Goal: Transaction & Acquisition: Purchase product/service

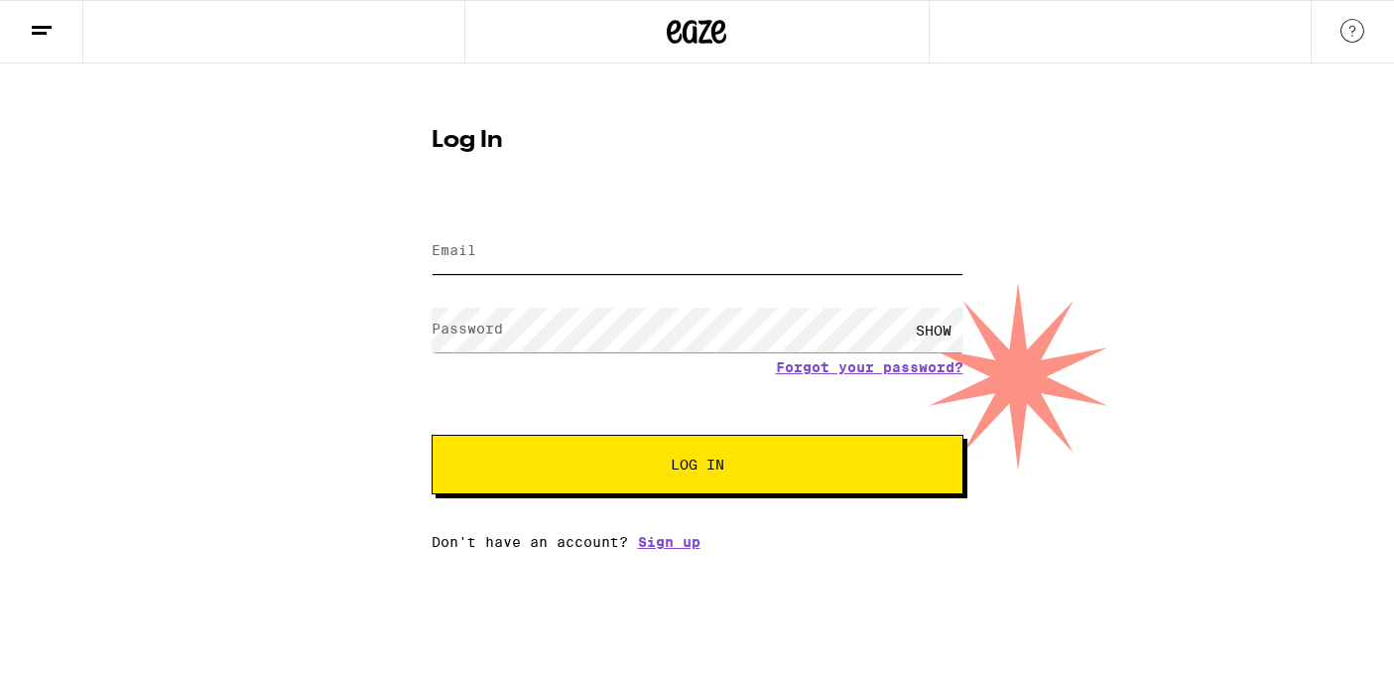
type input "[PERSON_NAME][EMAIL_ADDRESS][DOMAIN_NAME]"
click at [732, 466] on span "Log In" at bounding box center [697, 464] width 371 height 14
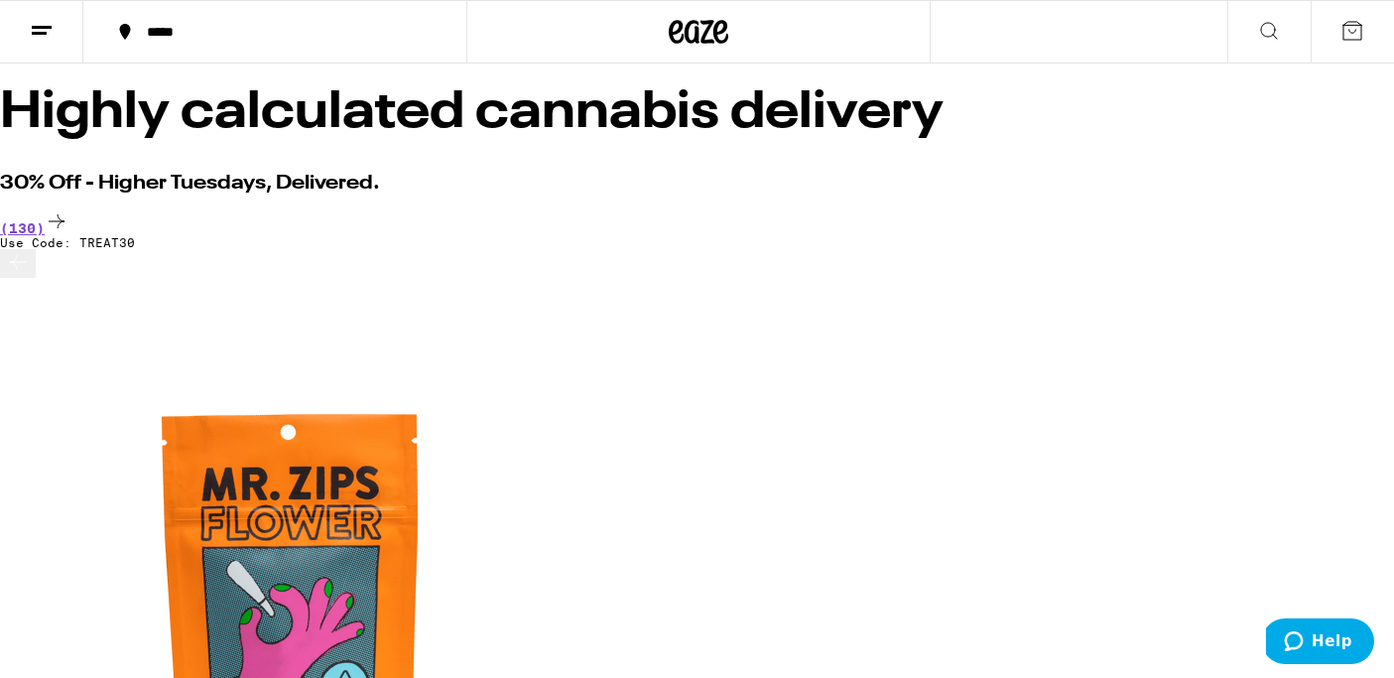
scroll to position [0, 345]
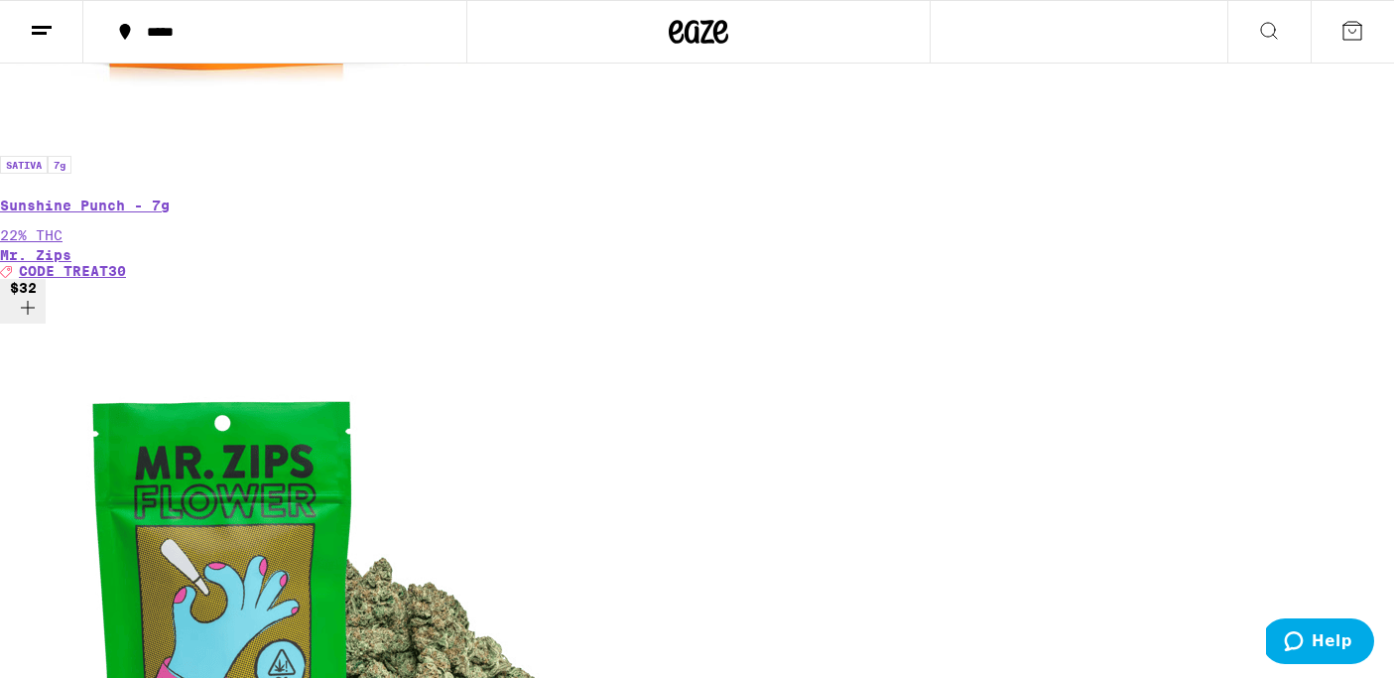
scroll to position [1592, 0]
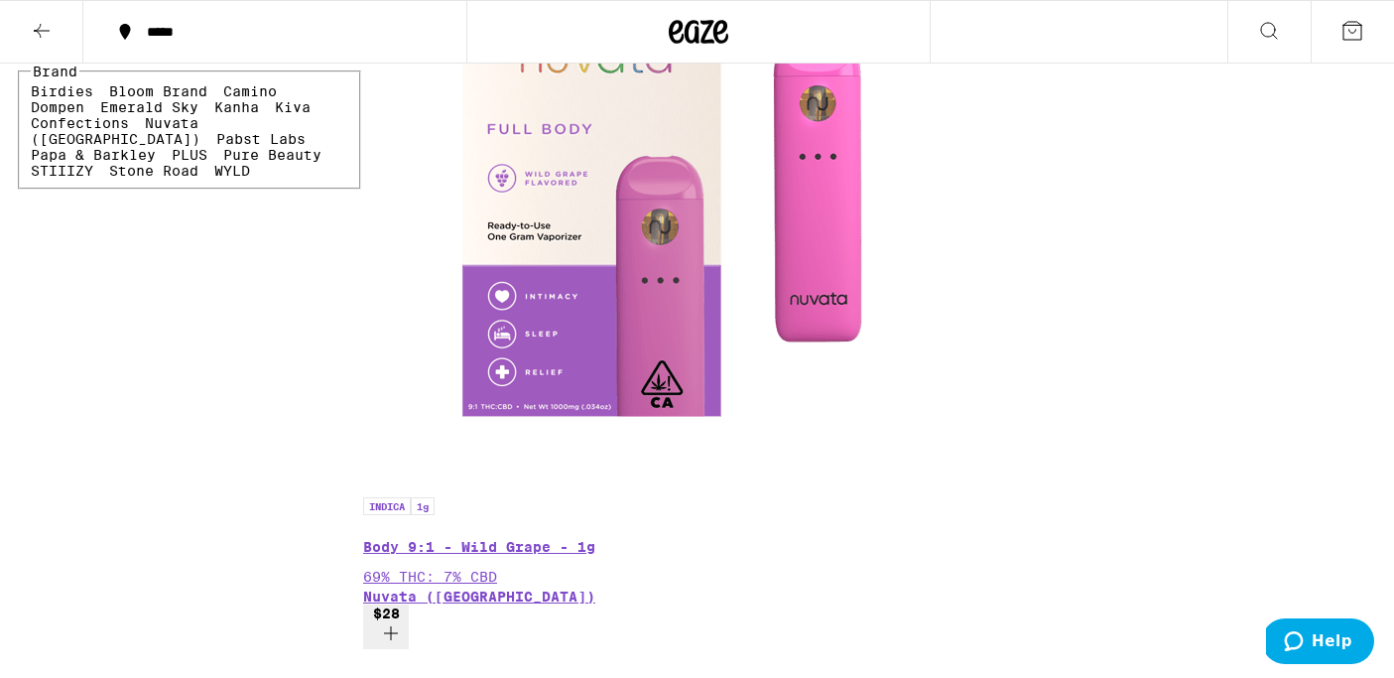
scroll to position [394, 0]
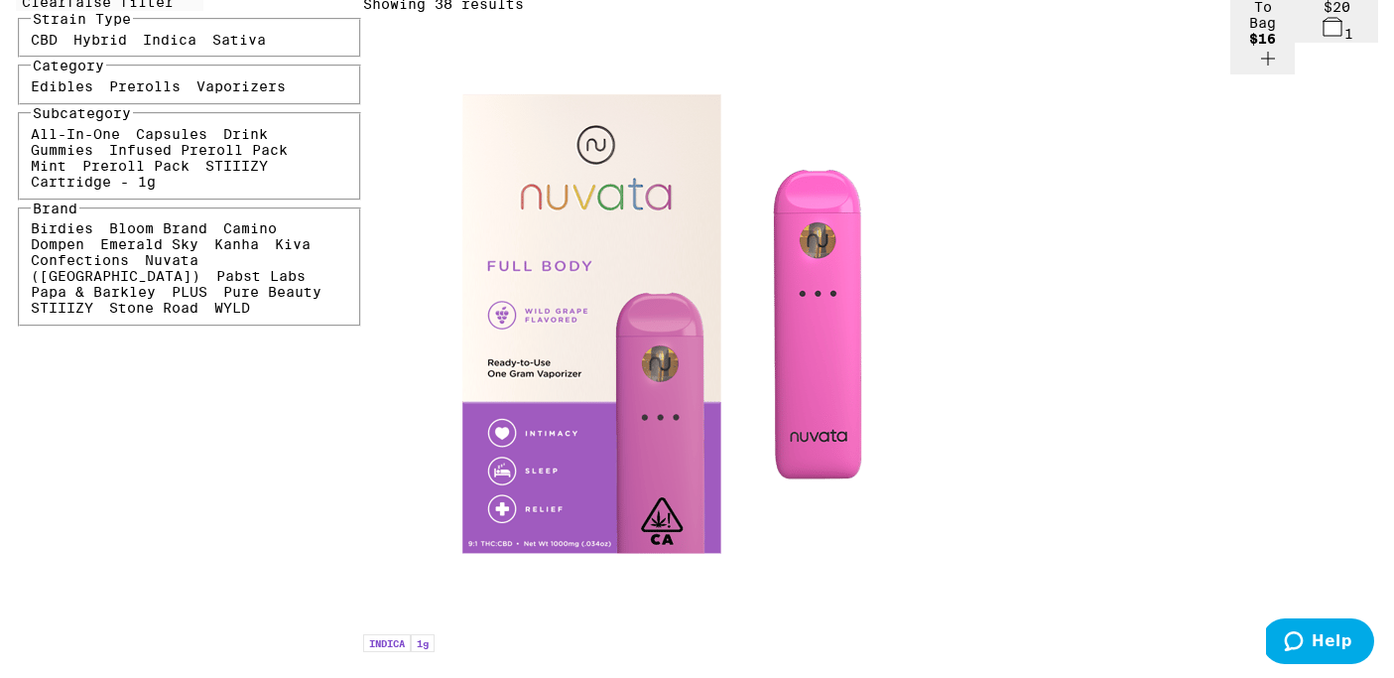
scroll to position [253, 0]
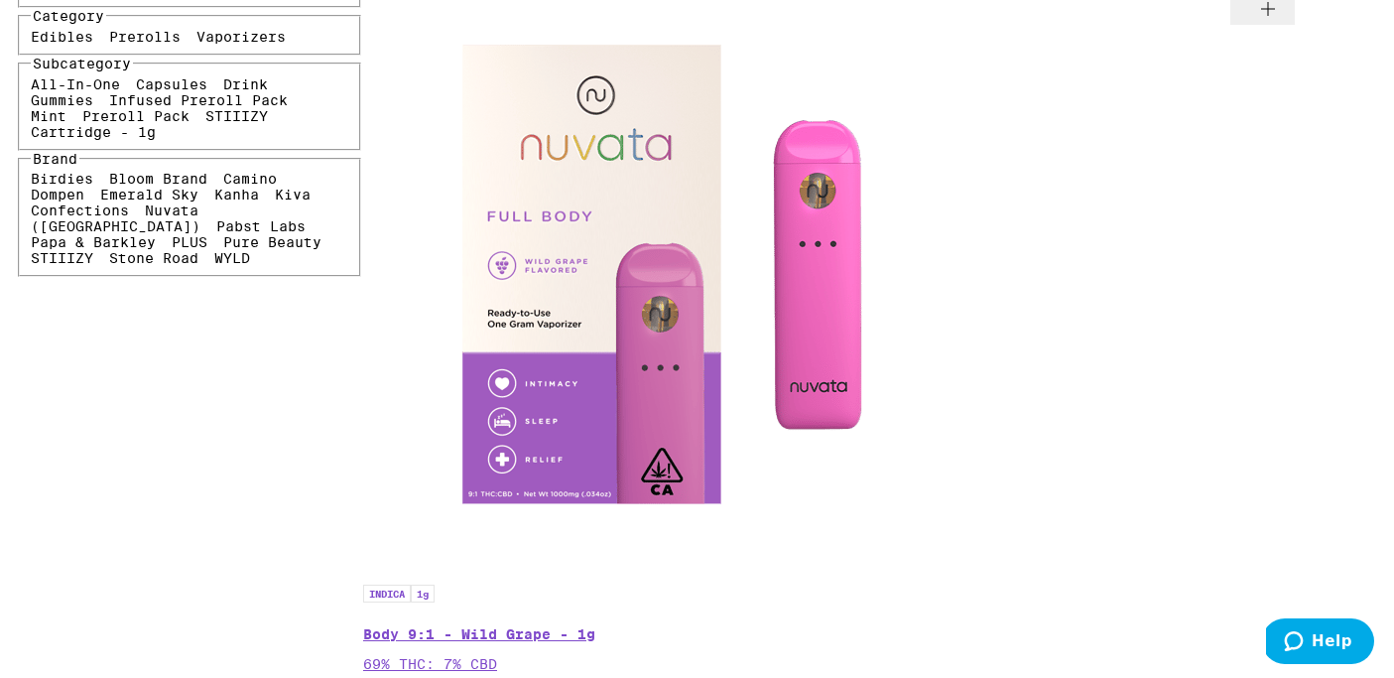
scroll to position [328, 0]
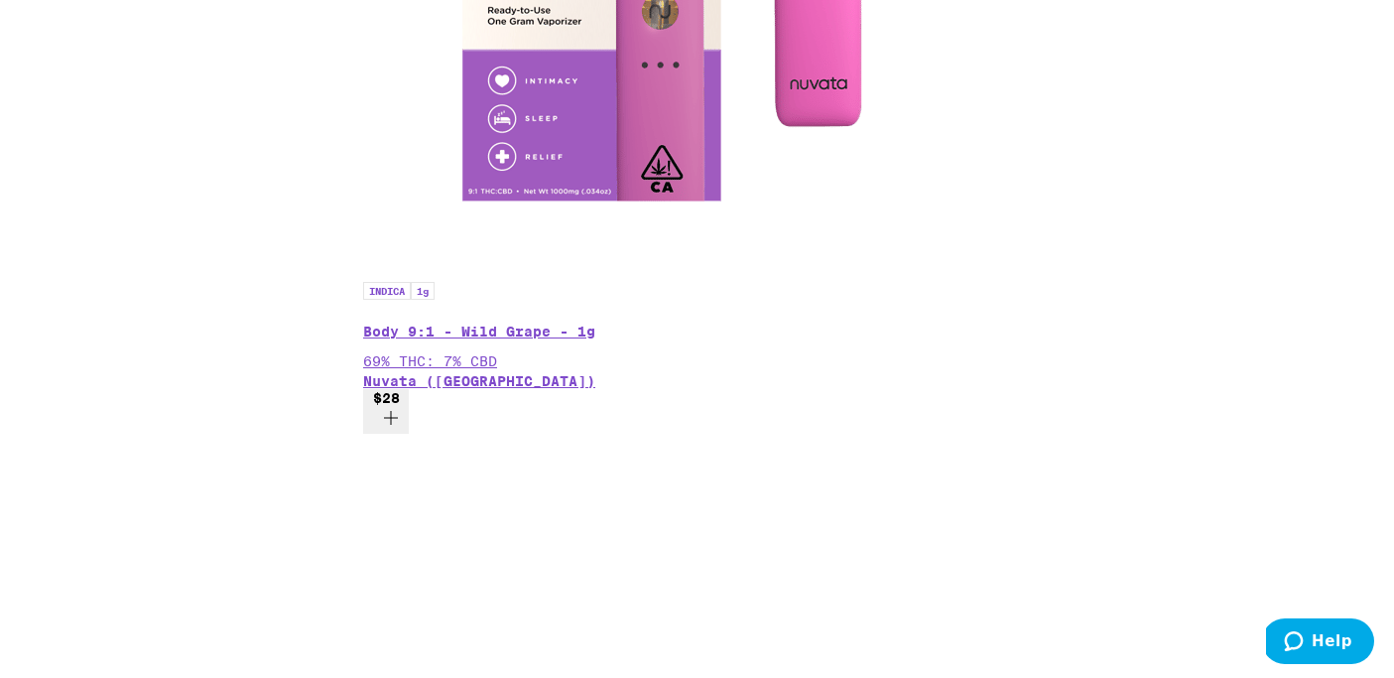
scroll to position [622, 0]
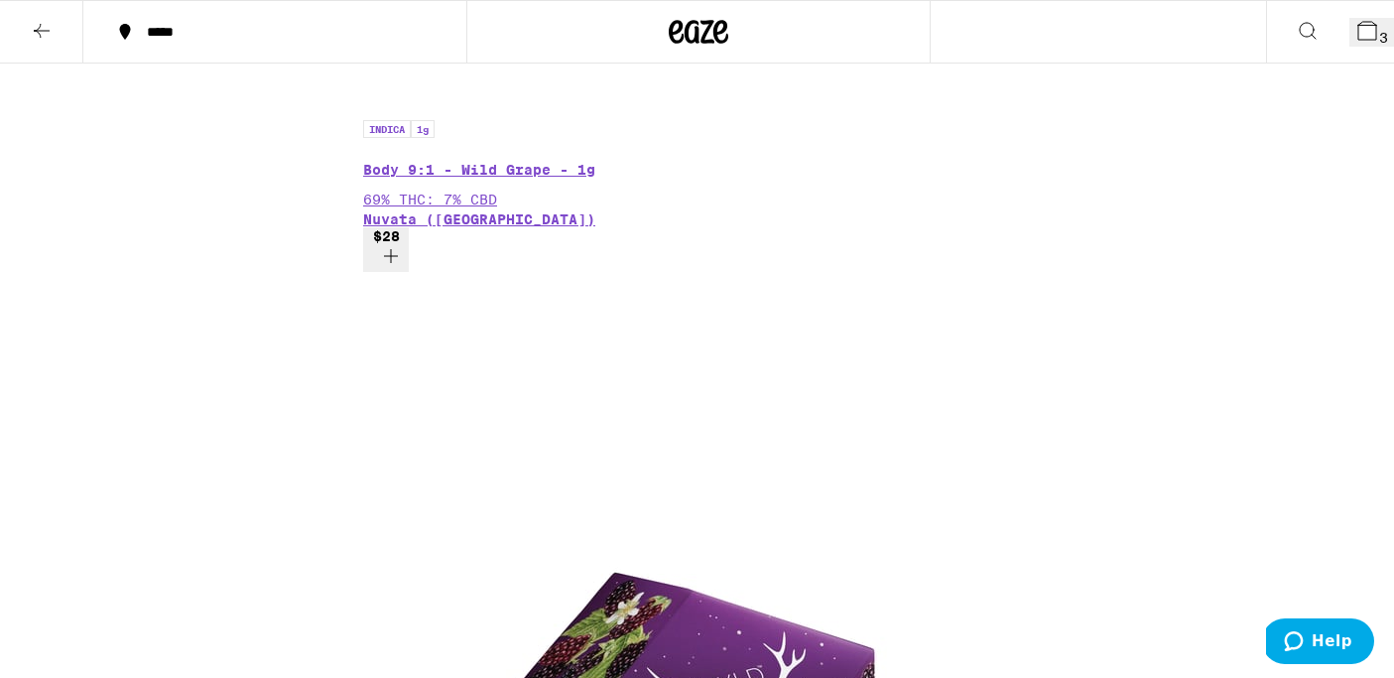
scroll to position [770, 0]
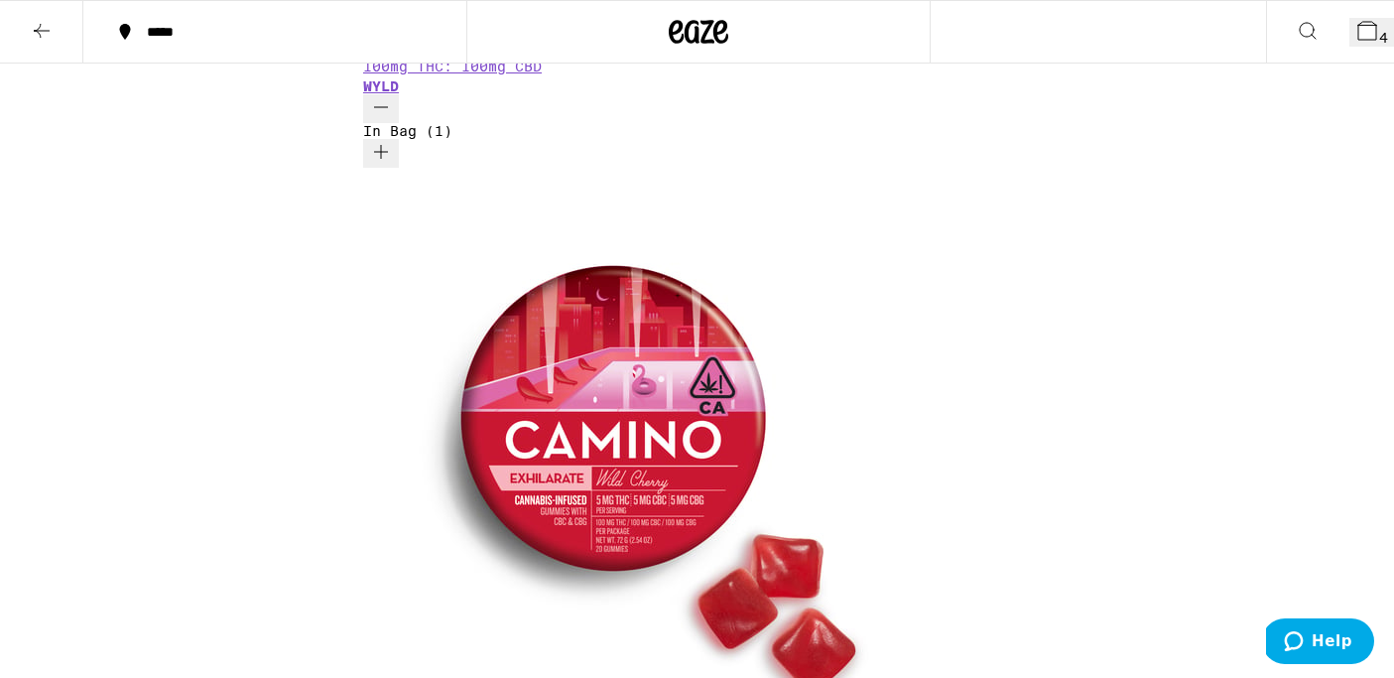
scroll to position [1901, 0]
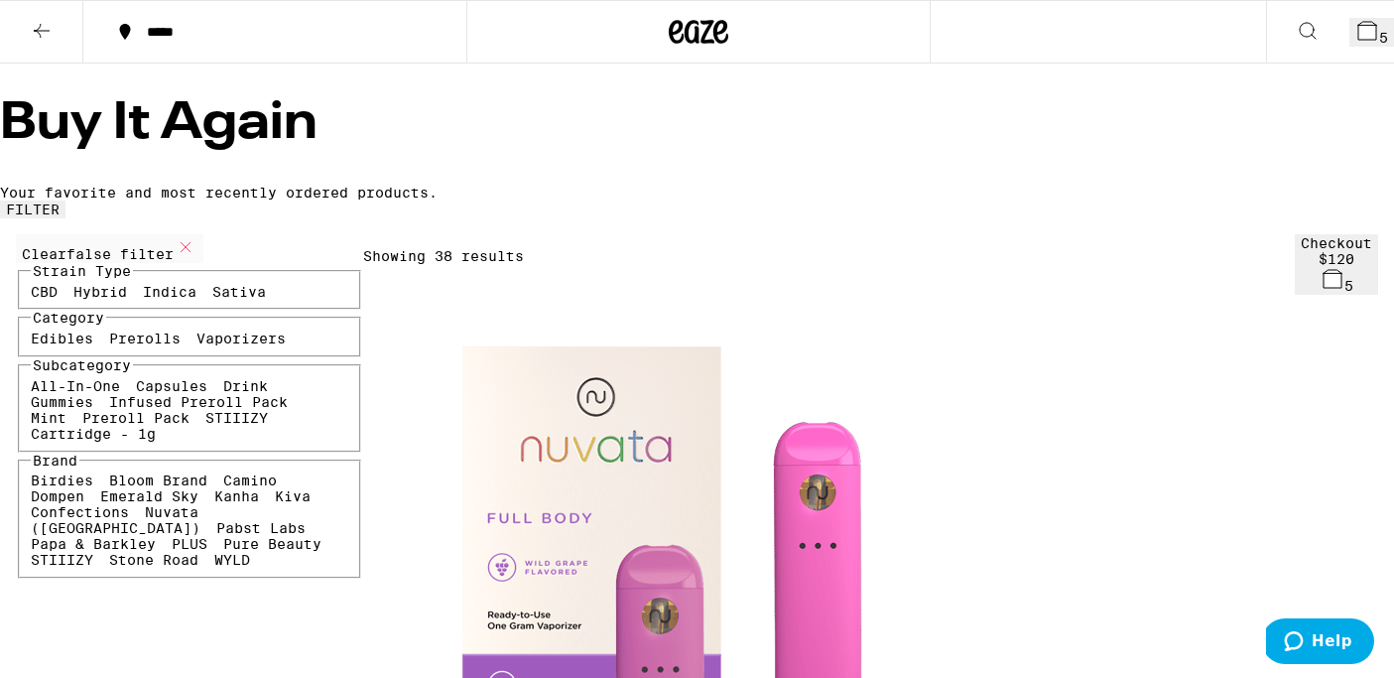
click at [196, 300] on label "Indica" at bounding box center [170, 292] width 54 height 16
click at [148, 288] on input "Indica" at bounding box center [147, 287] width 1 height 1
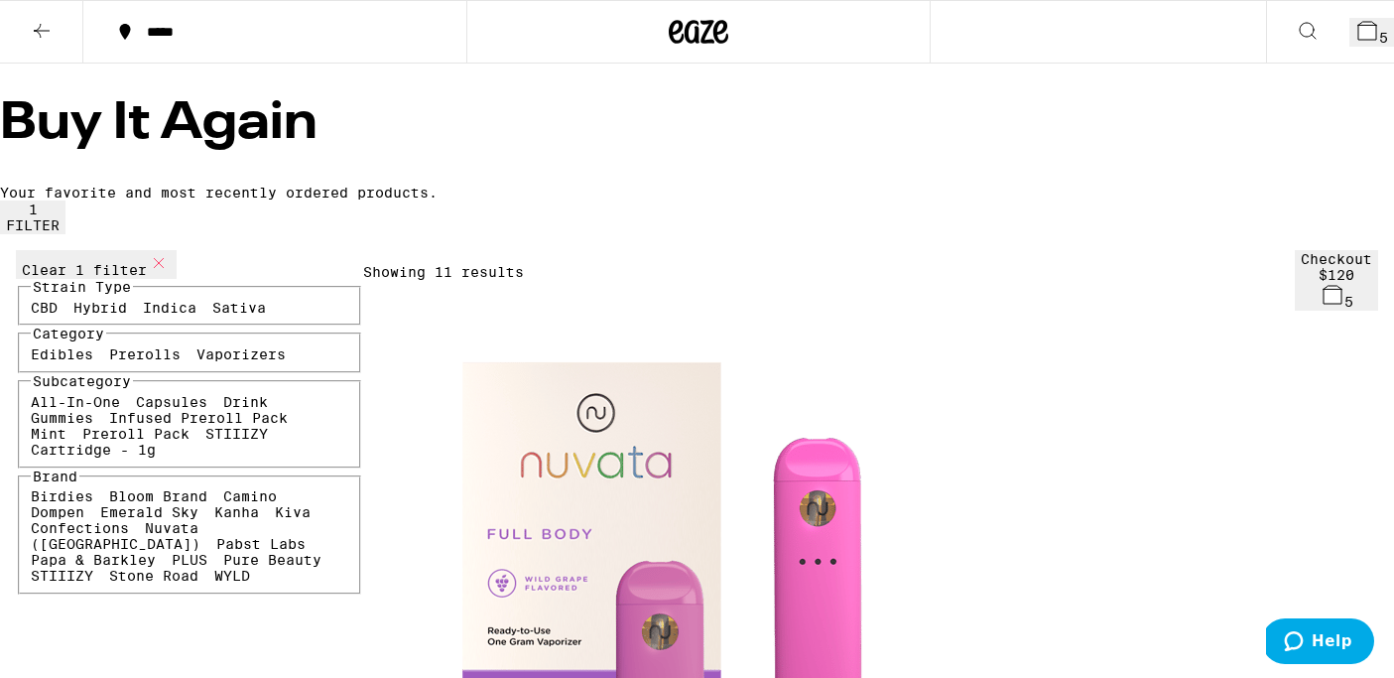
click at [151, 251] on icon at bounding box center [159, 263] width 24 height 24
checkbox input "false"
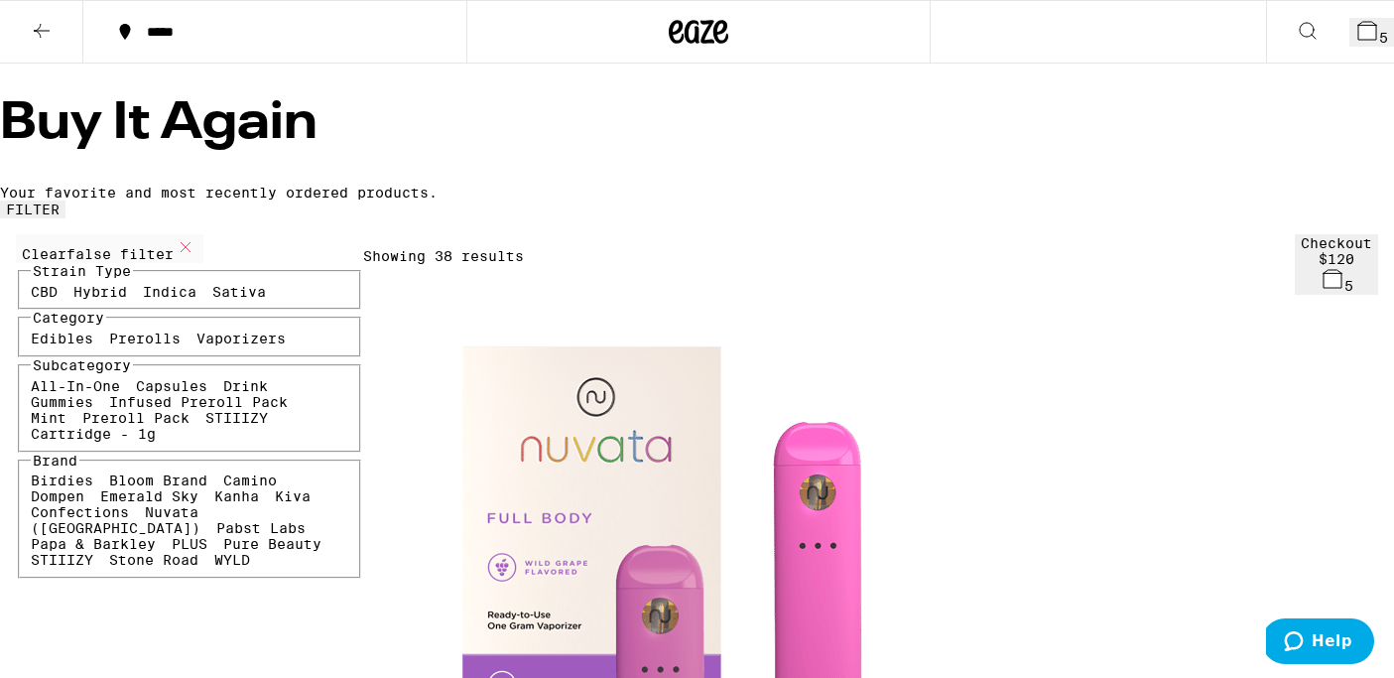
click at [44, 24] on icon at bounding box center [42, 31] width 24 height 24
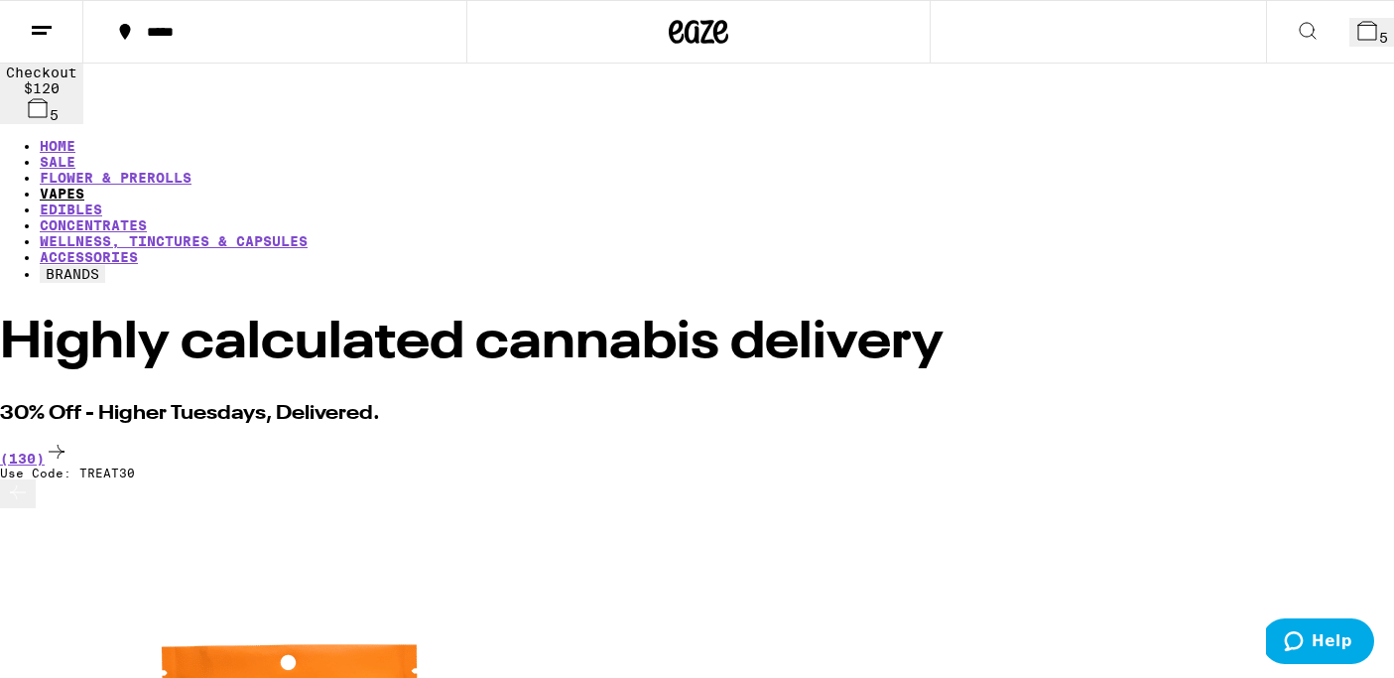
click at [84, 186] on link "VAPES" at bounding box center [62, 194] width 45 height 16
drag, startPoint x: 422, startPoint y: 96, endPoint x: 476, endPoint y: 321, distance: 230.8
click at [84, 186] on link "VAPES" at bounding box center [62, 194] width 45 height 16
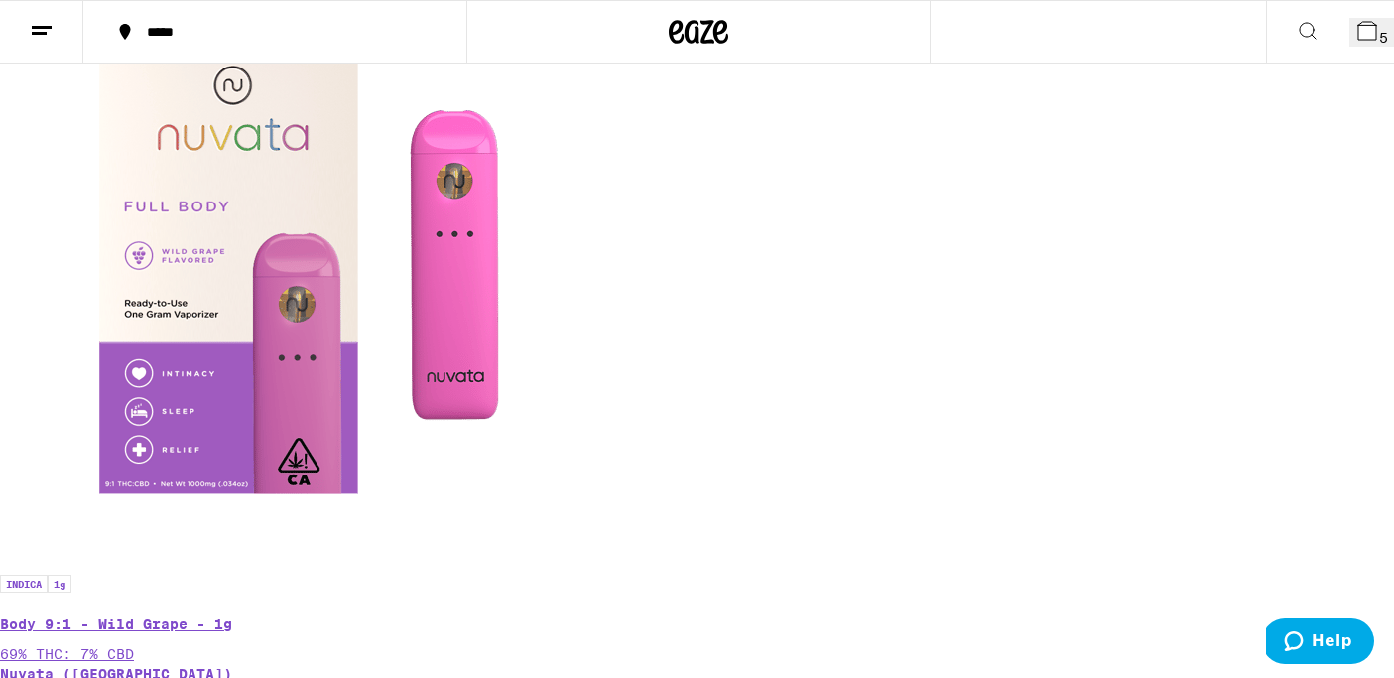
scroll to position [539, 0]
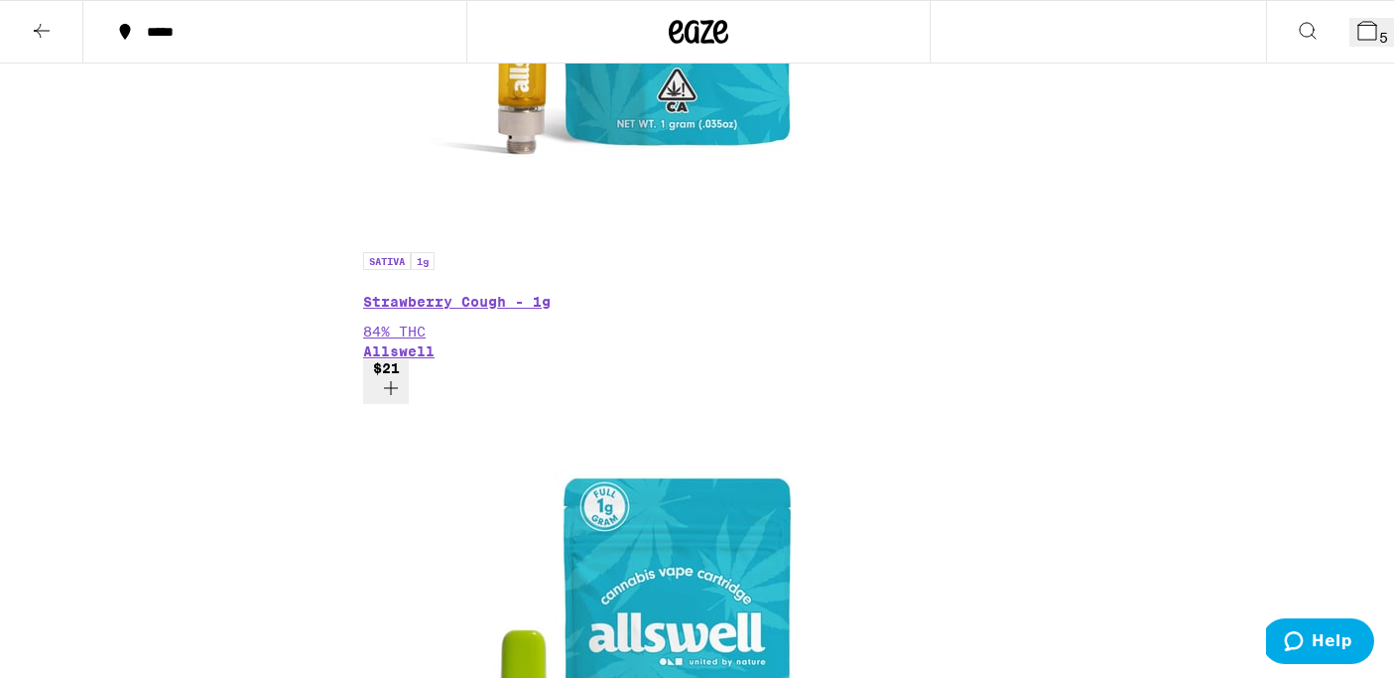
scroll to position [2155, 0]
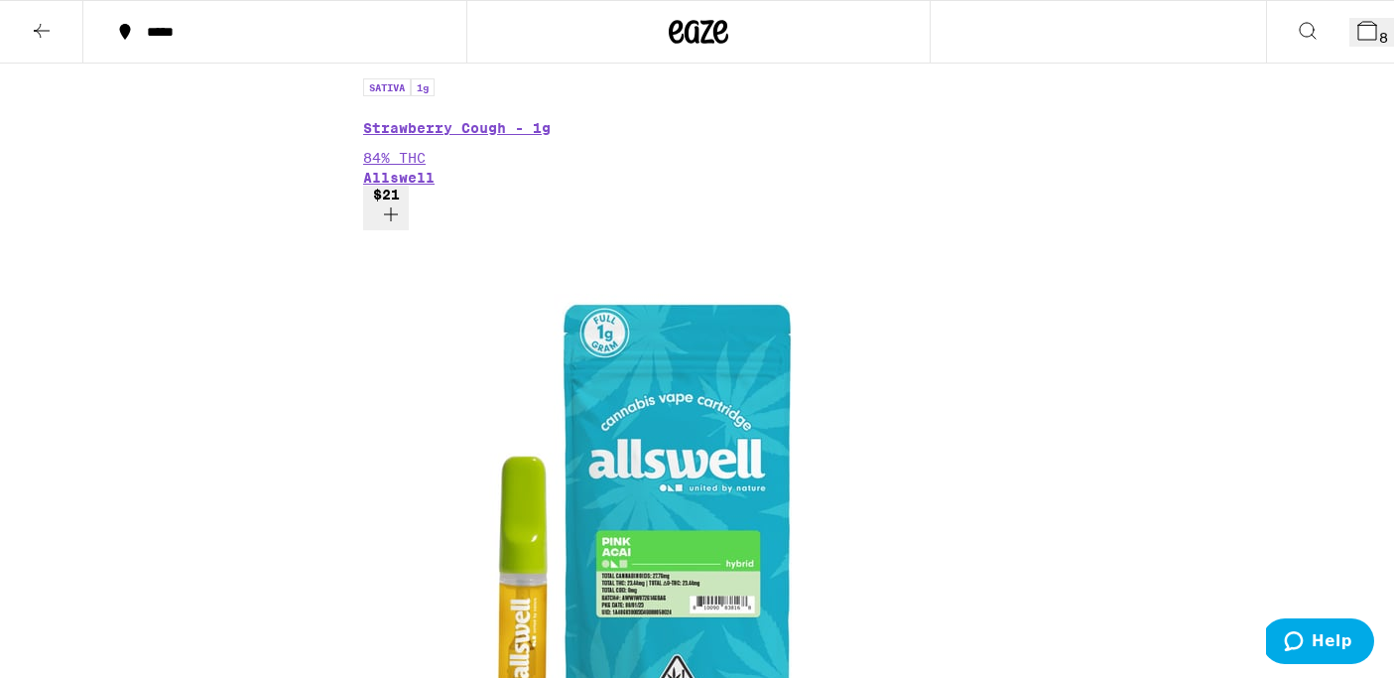
scroll to position [2369, 0]
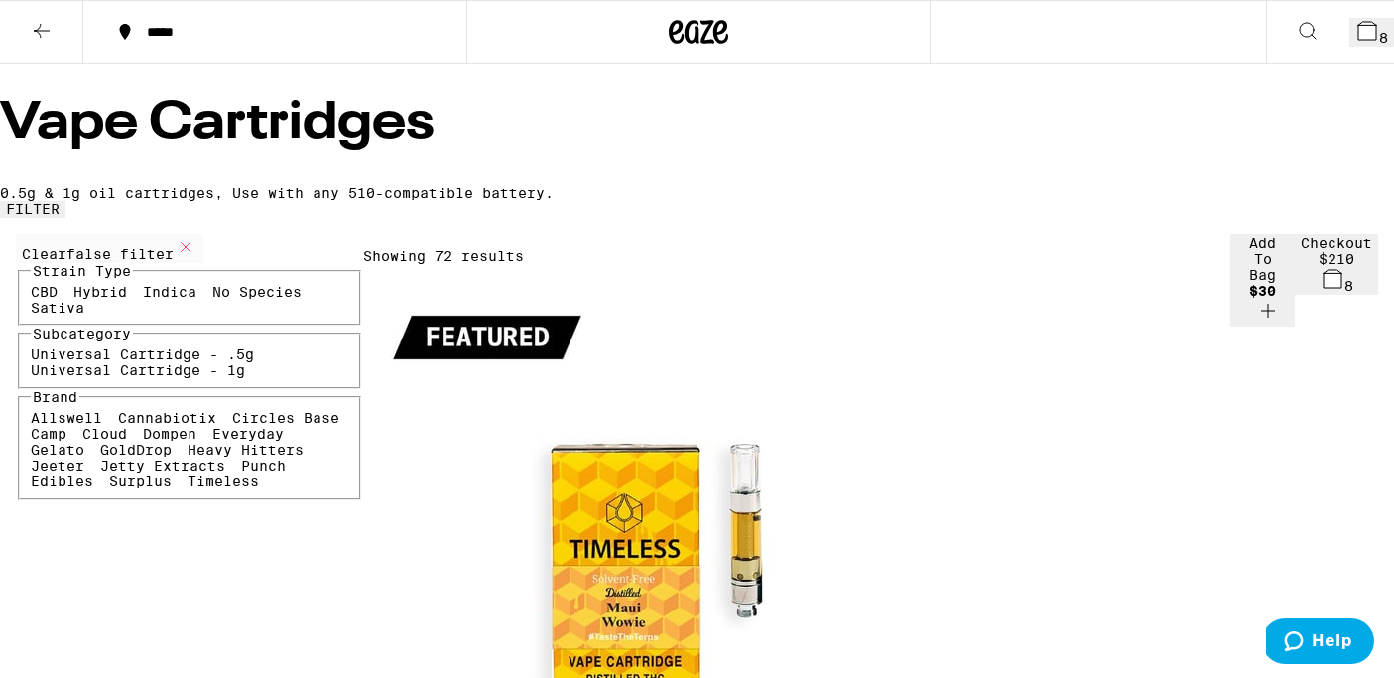
click at [35, 32] on icon at bounding box center [42, 31] width 24 height 24
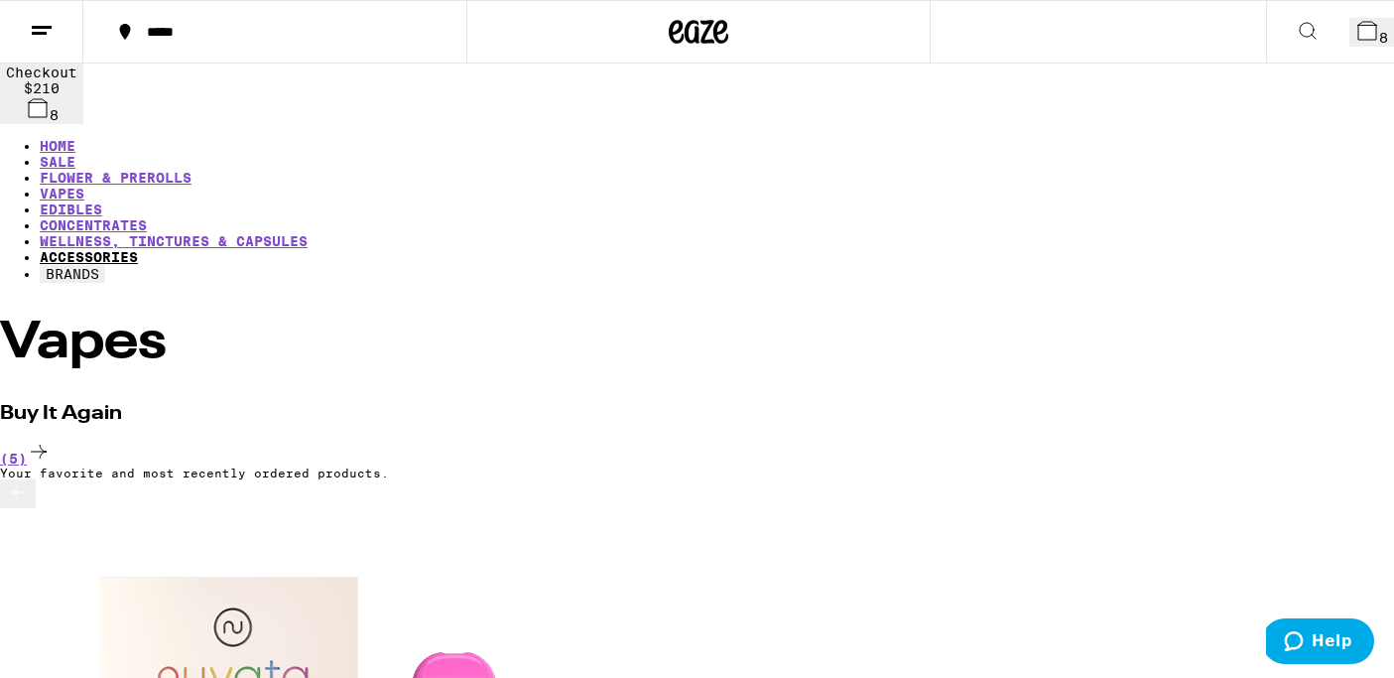
click at [138, 249] on link "ACCESSORIES" at bounding box center [89, 257] width 98 height 16
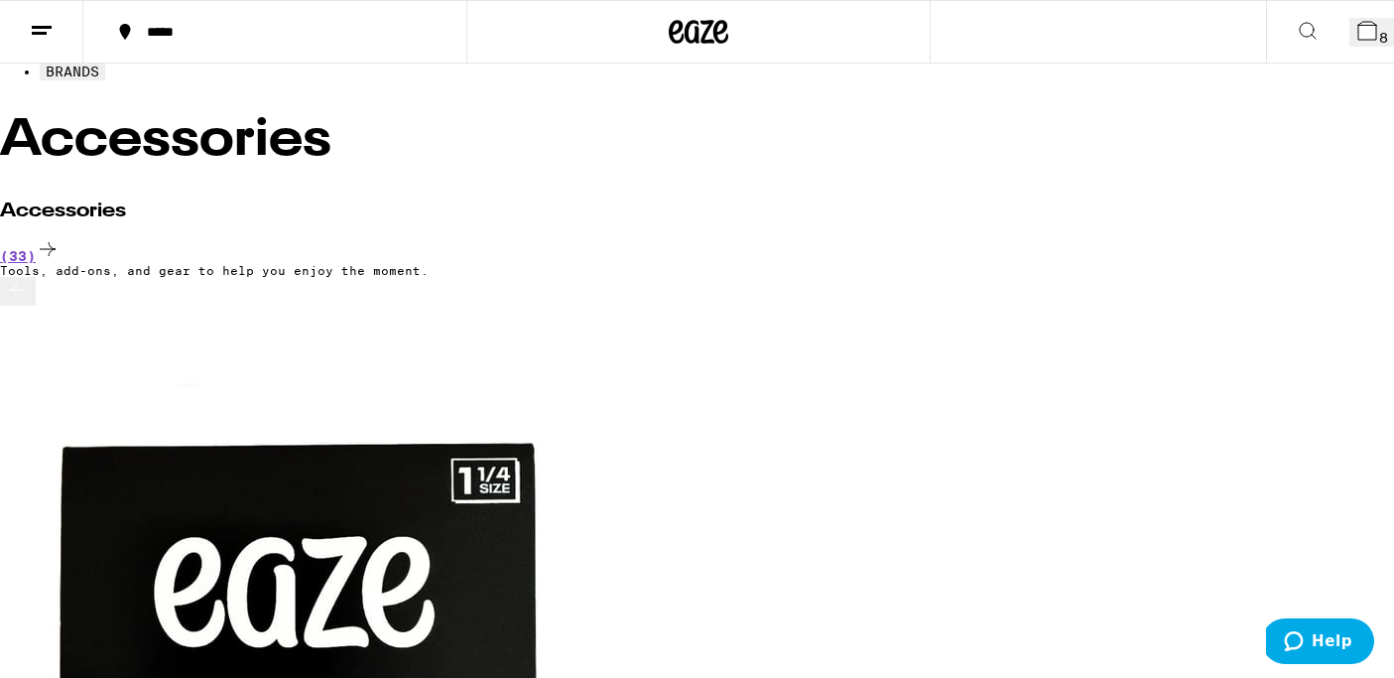
scroll to position [204, 0]
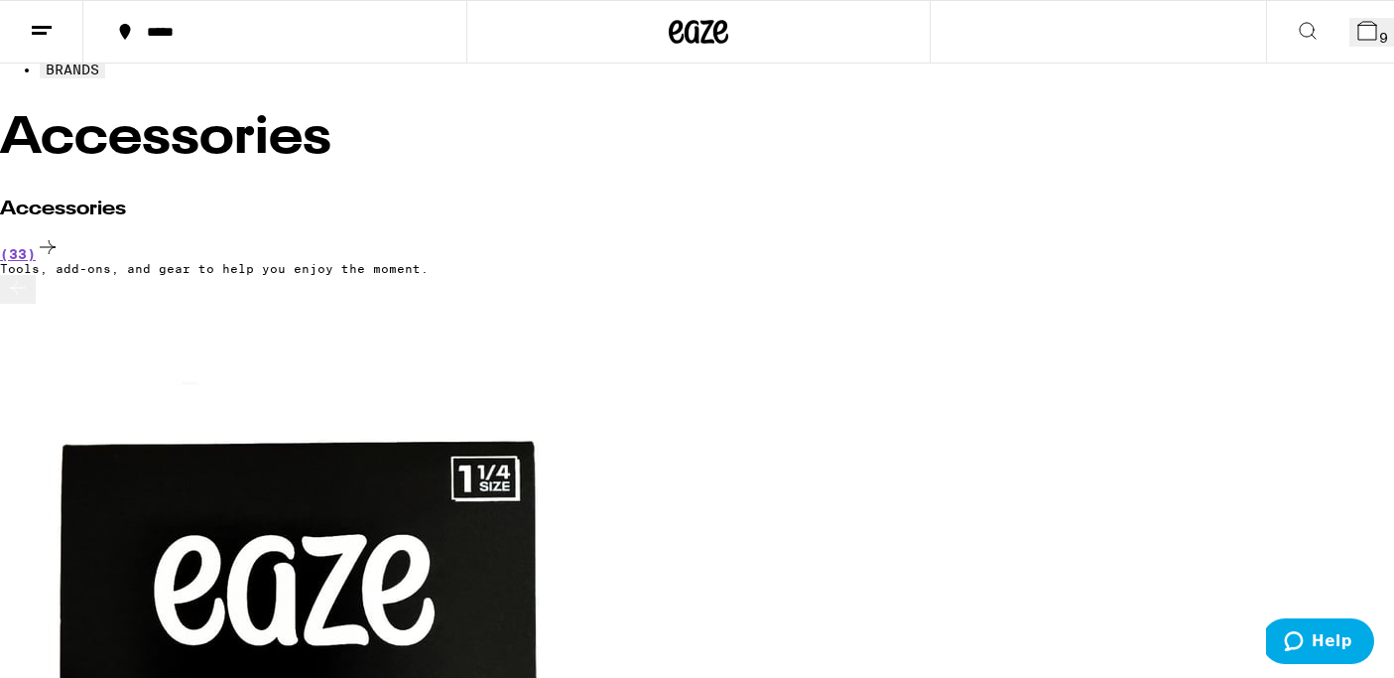
click at [30, 292] on icon at bounding box center [18, 288] width 24 height 24
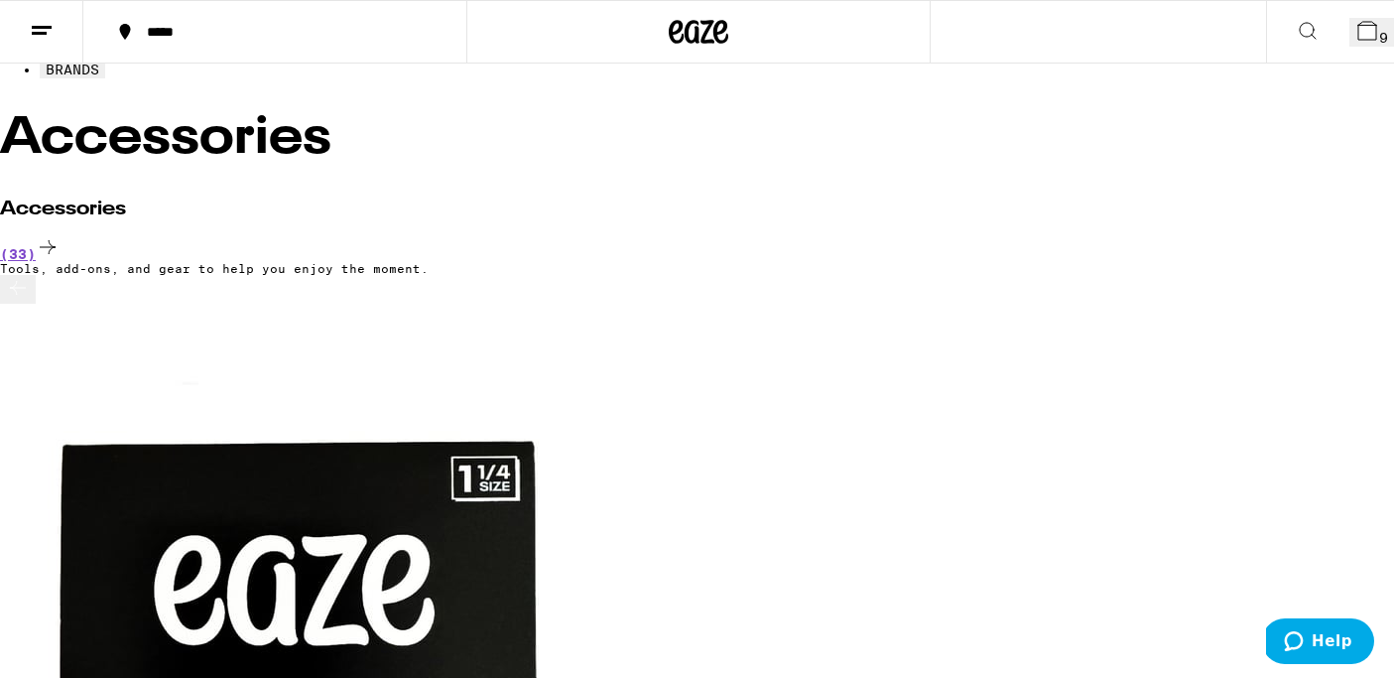
scroll to position [0, 4565]
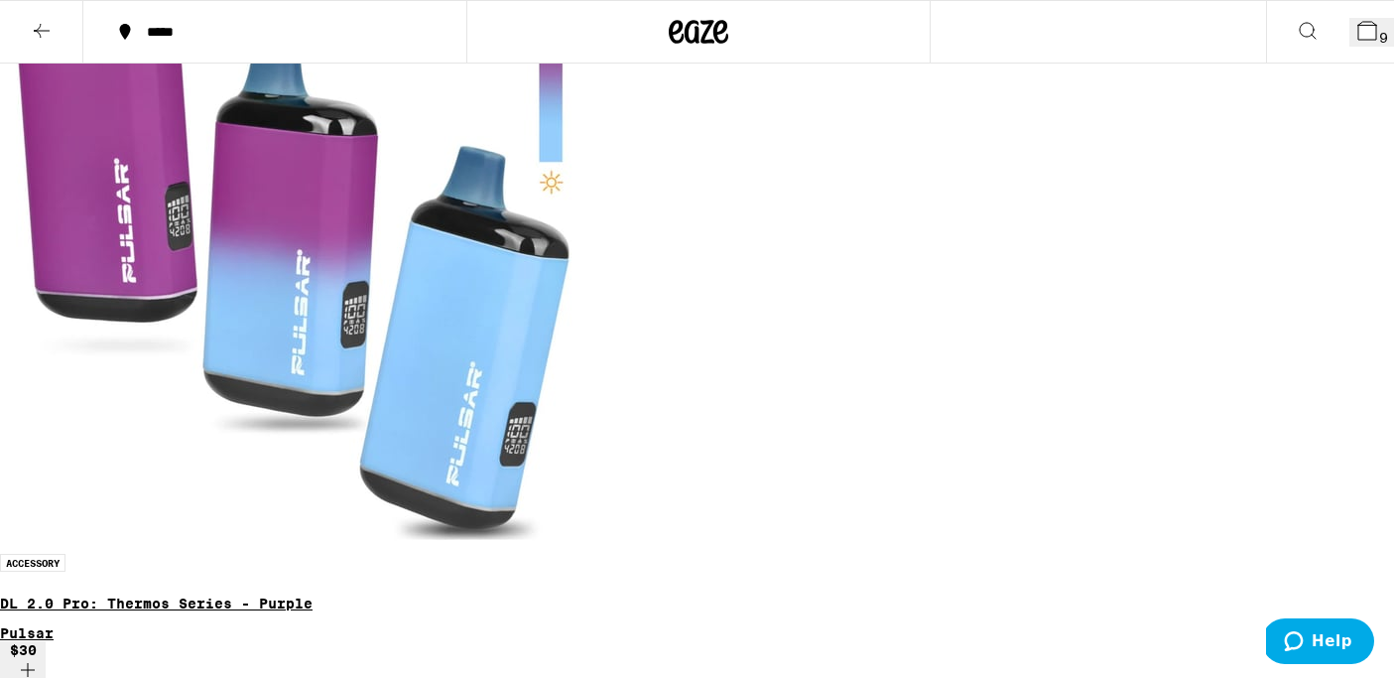
scroll to position [376, 0]
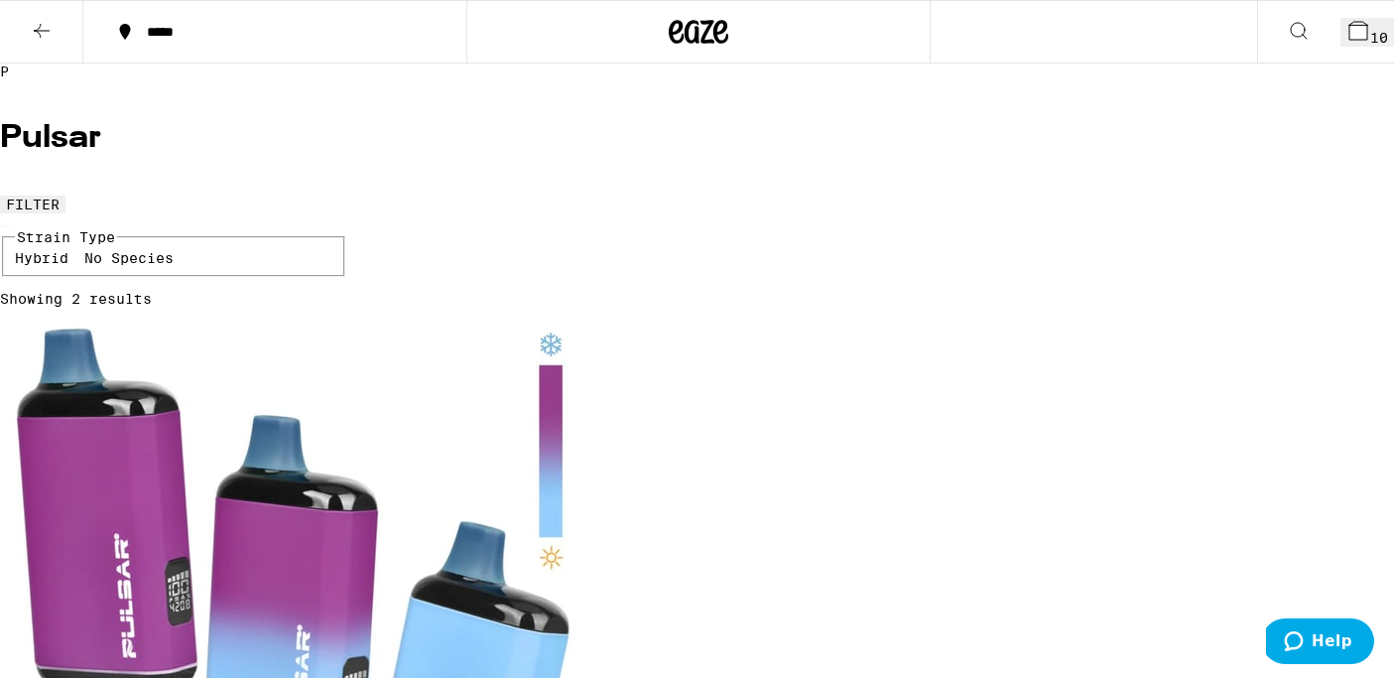
click at [32, 25] on icon at bounding box center [42, 31] width 24 height 24
click at [44, 31] on icon at bounding box center [42, 31] width 24 height 24
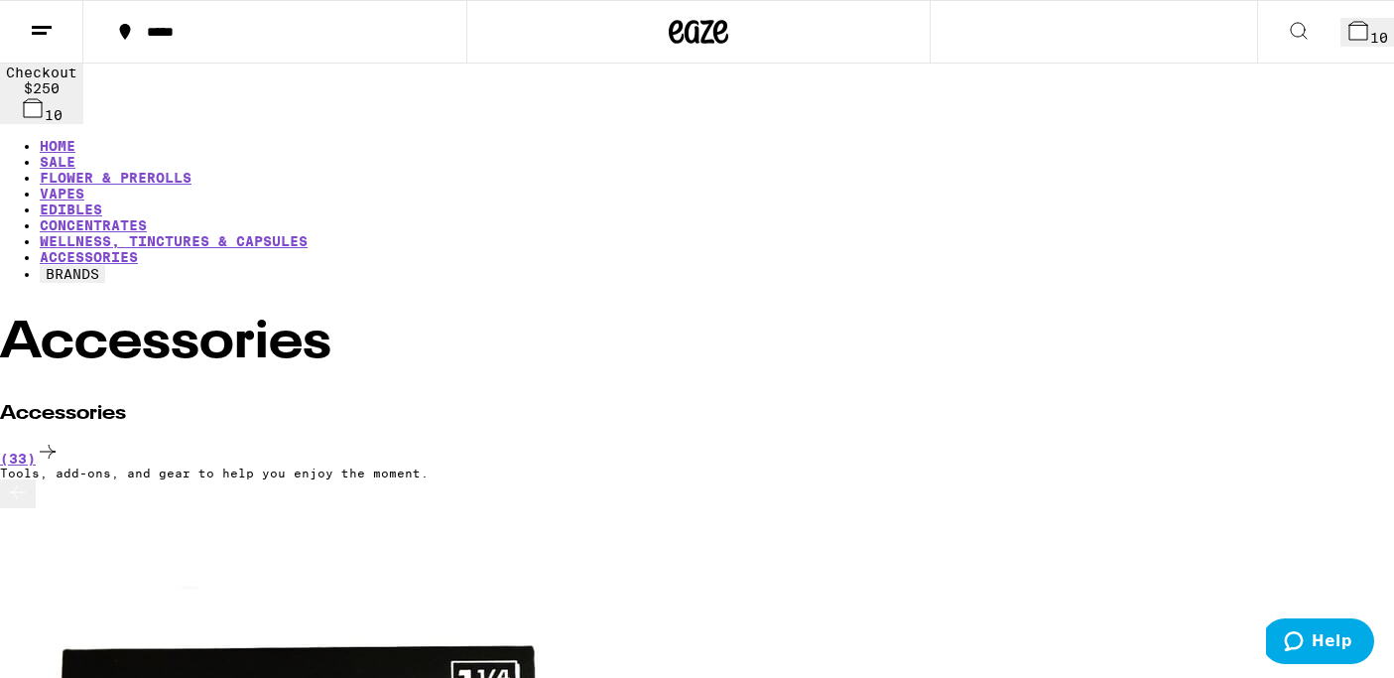
click at [1354, 40] on icon at bounding box center [1359, 31] width 24 height 24
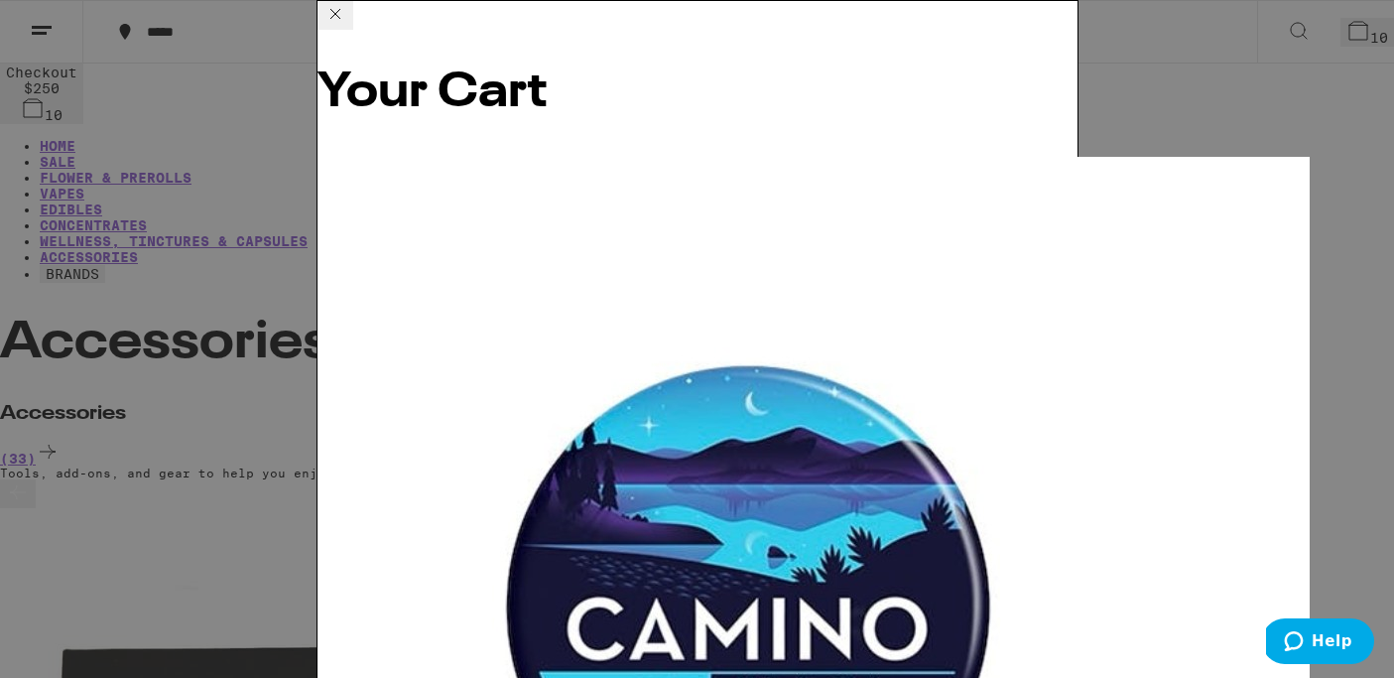
scroll to position [157, 0]
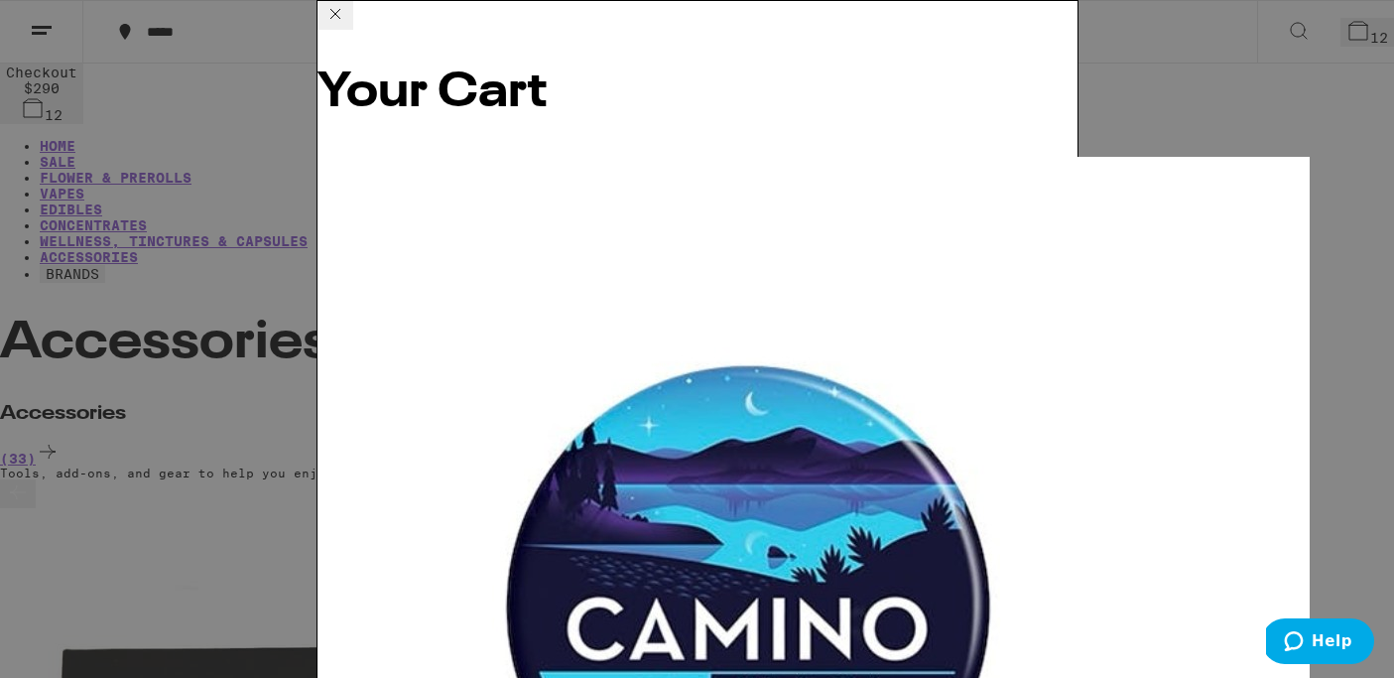
scroll to position [143, 0]
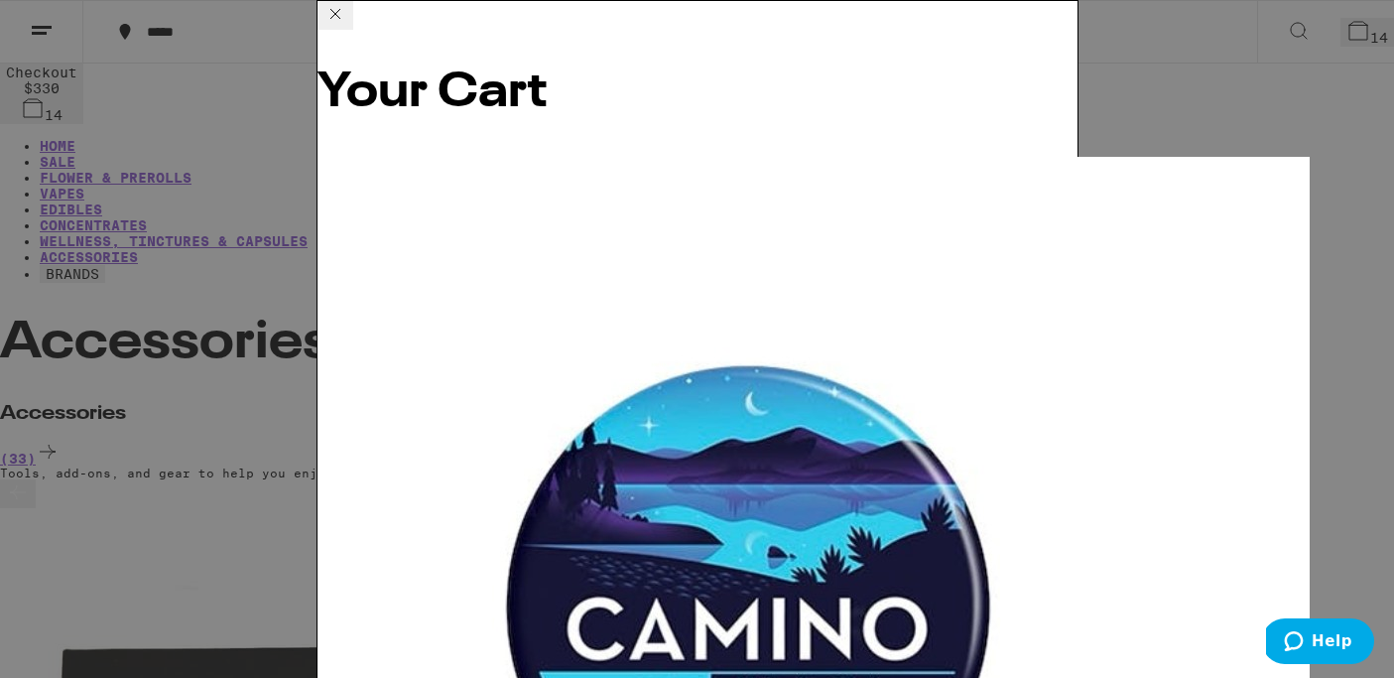
click at [223, 395] on div "Your Cart Midnight Blueberry 5:1 Sleep Gummies Camino $20 2 Tropicanna Live Res…" at bounding box center [697, 339] width 1394 height 678
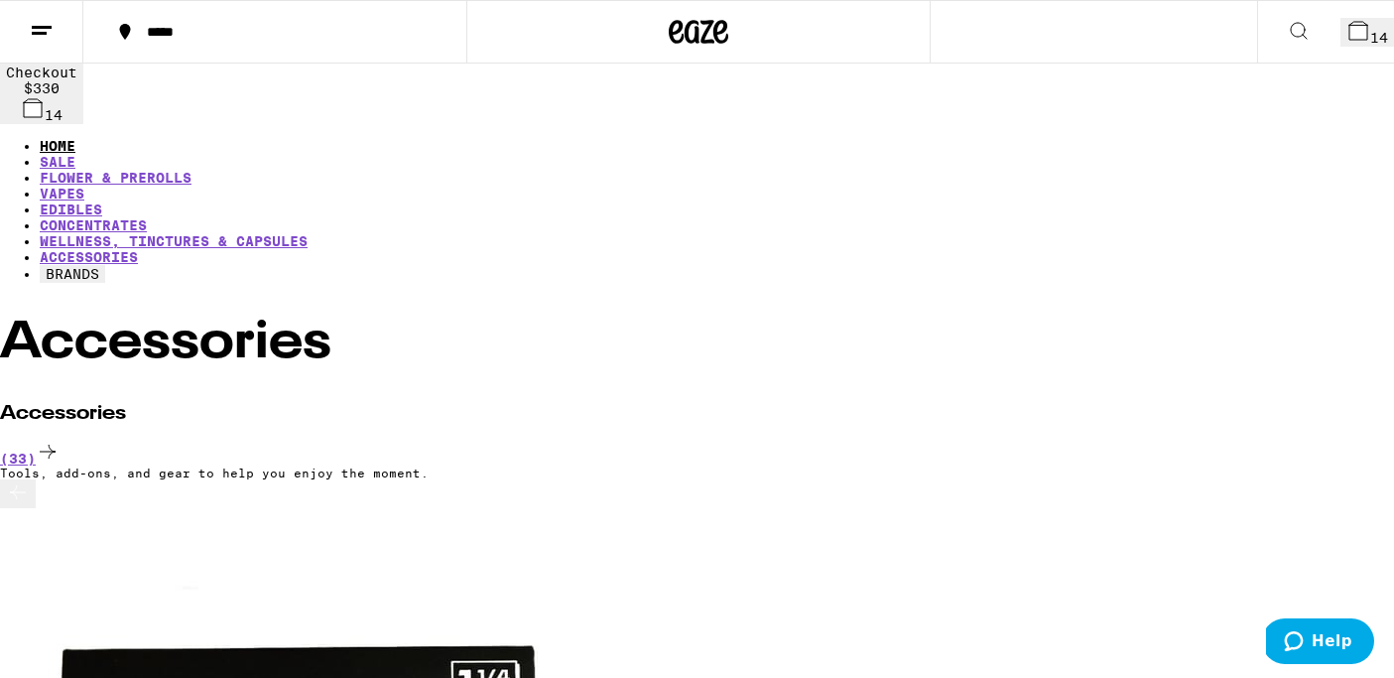
click at [44, 138] on link "HOME" at bounding box center [58, 146] width 36 height 16
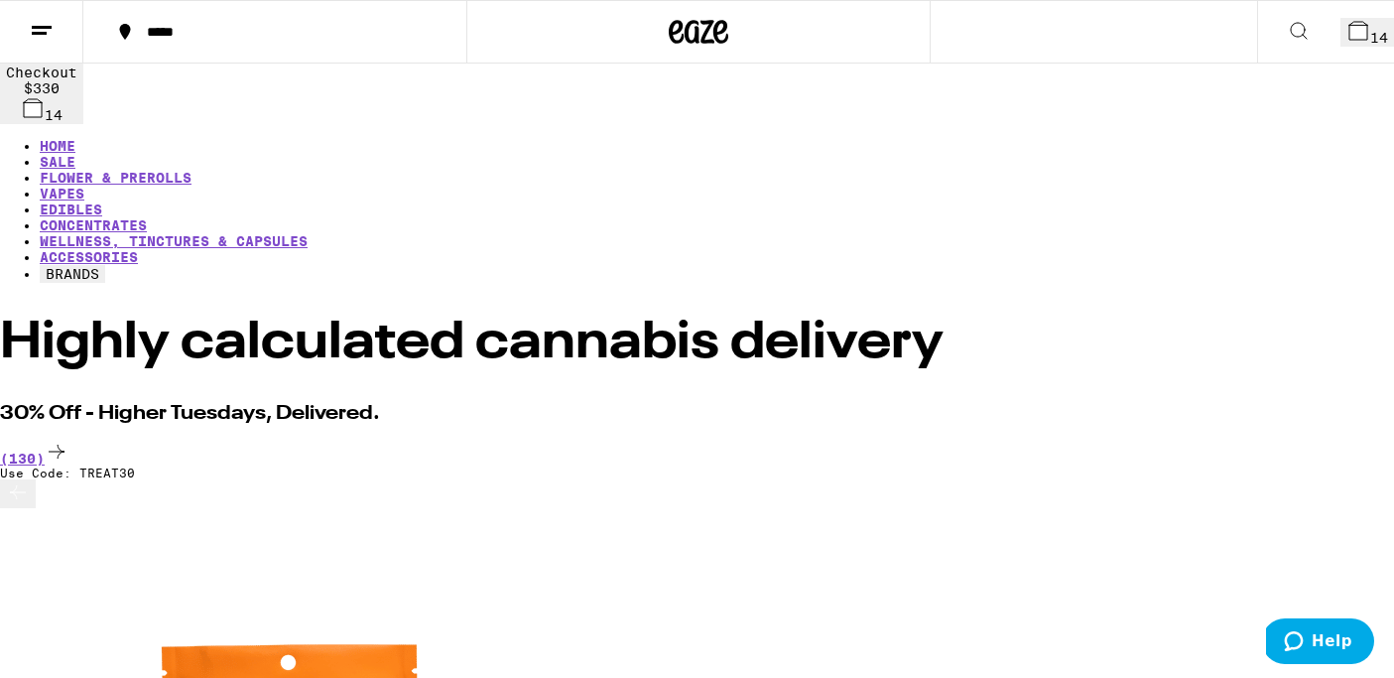
click at [1355, 41] on icon at bounding box center [1359, 31] width 24 height 24
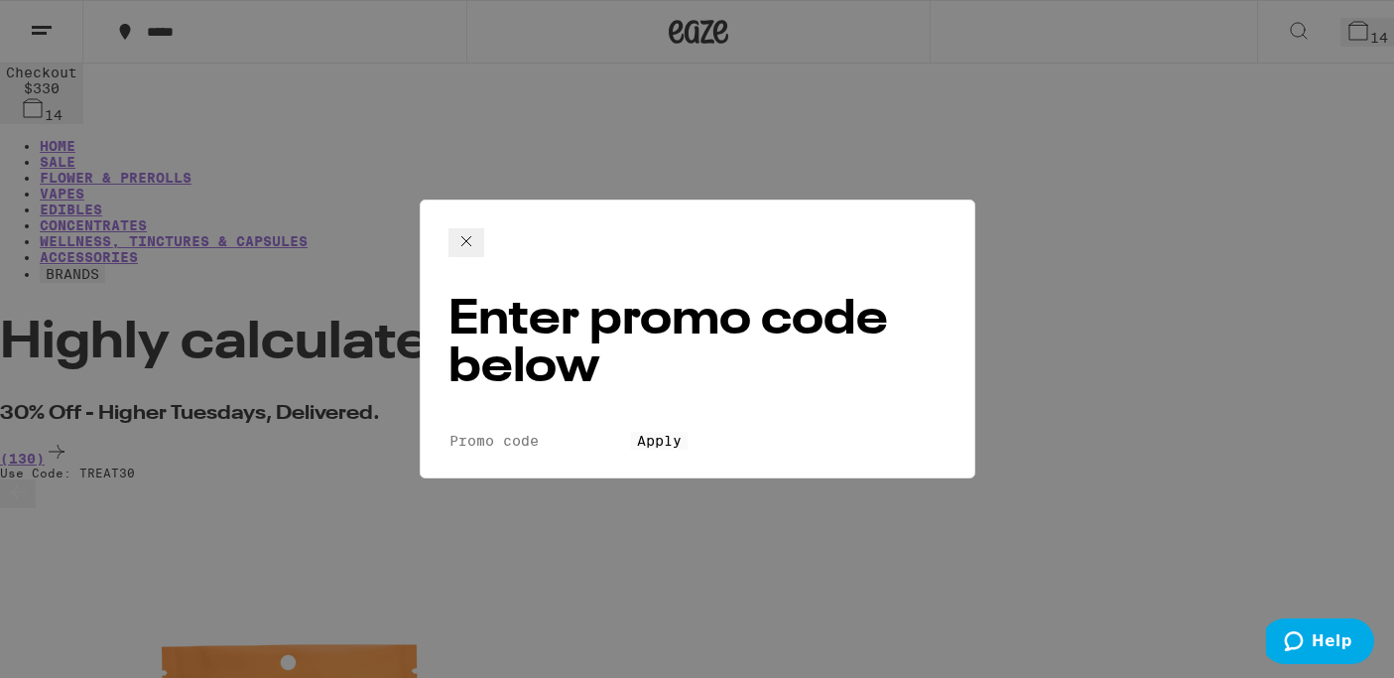
click at [484, 432] on input "Promo Code" at bounding box center [540, 441] width 183 height 18
type input "Treat30"
click at [637, 433] on span "Apply" at bounding box center [659, 441] width 45 height 16
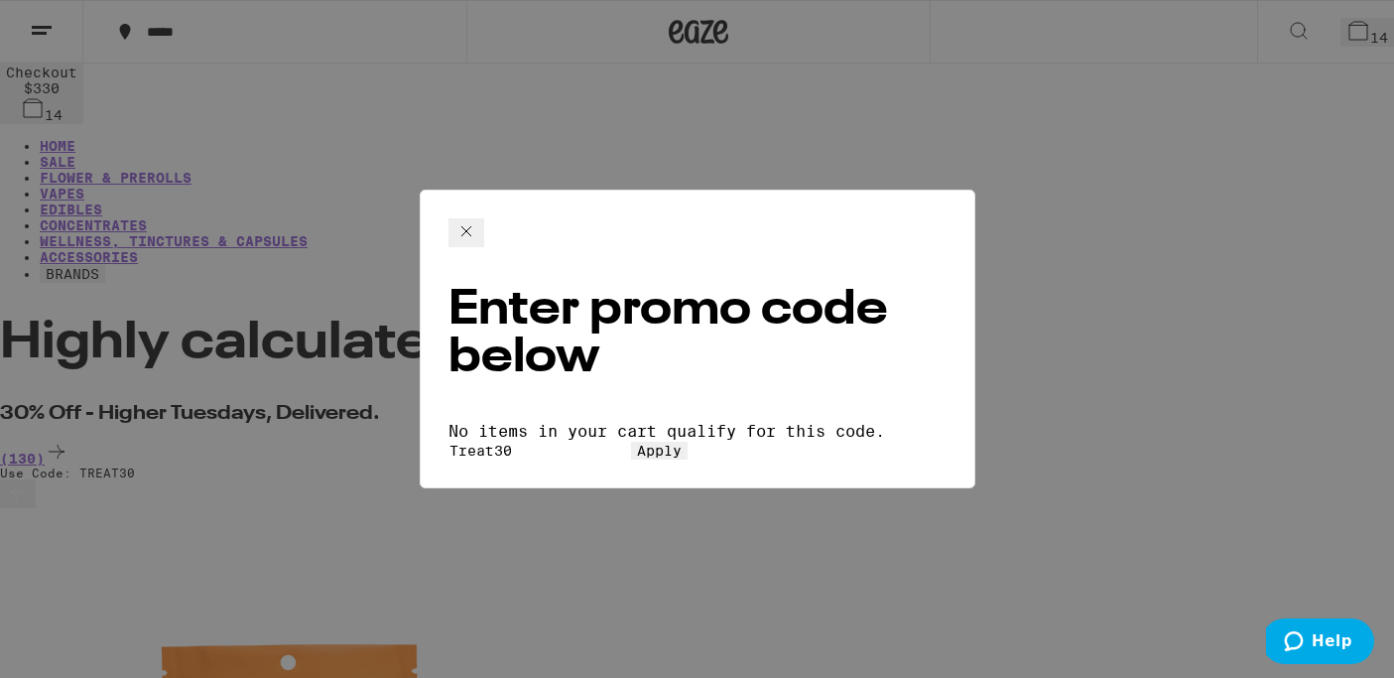
click at [471, 232] on icon at bounding box center [466, 231] width 10 height 10
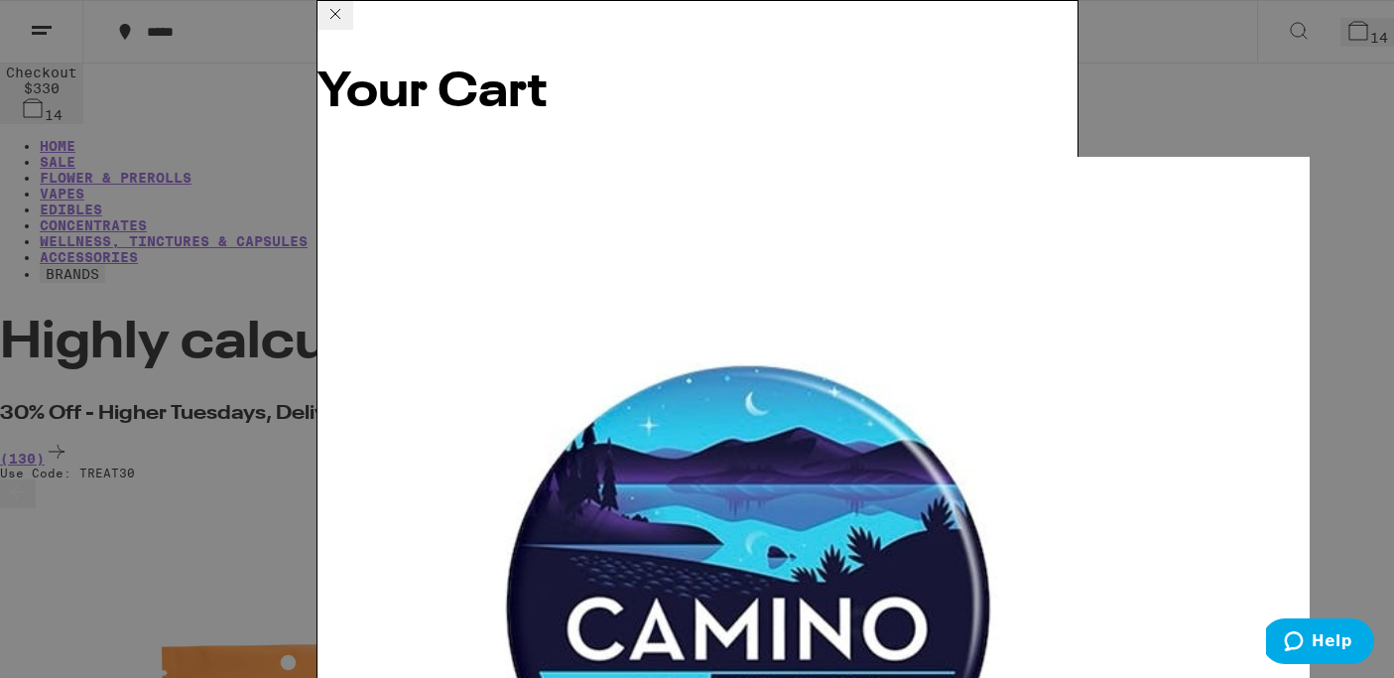
scroll to position [42, 0]
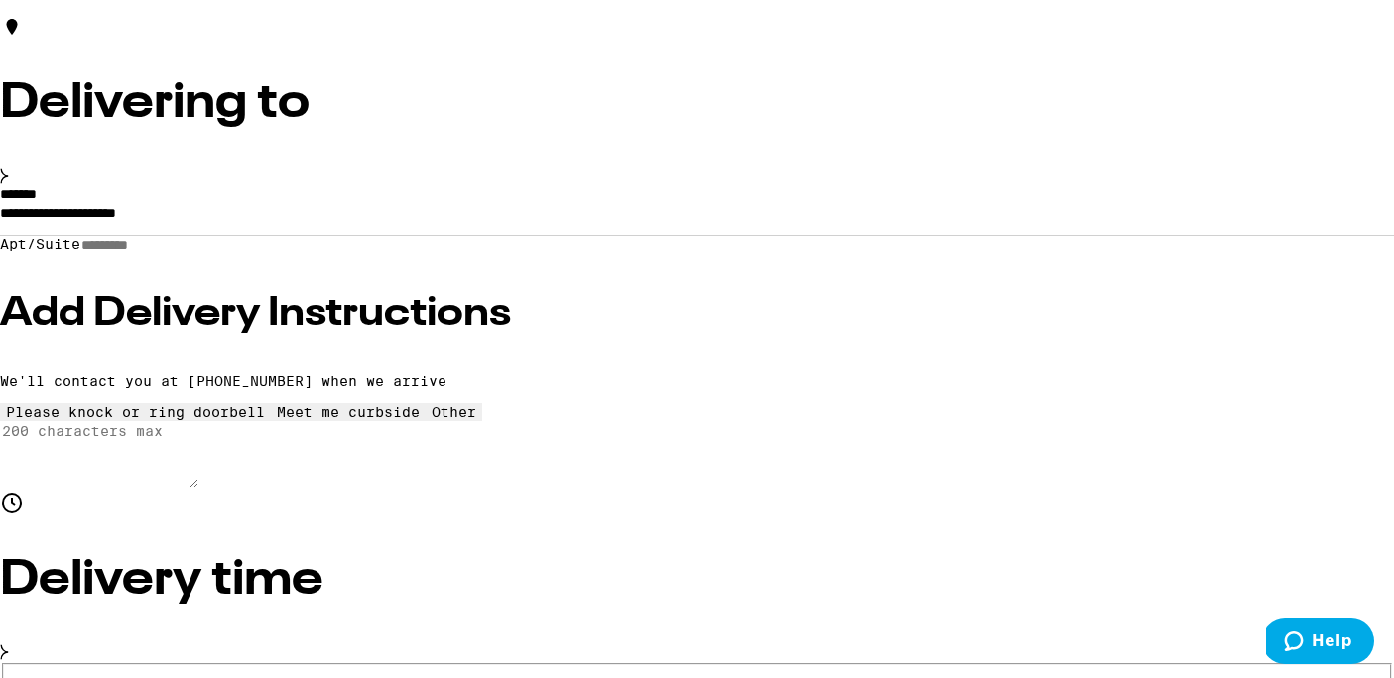
scroll to position [215, 0]
click at [333, 234] on input "**********" at bounding box center [697, 217] width 1394 height 34
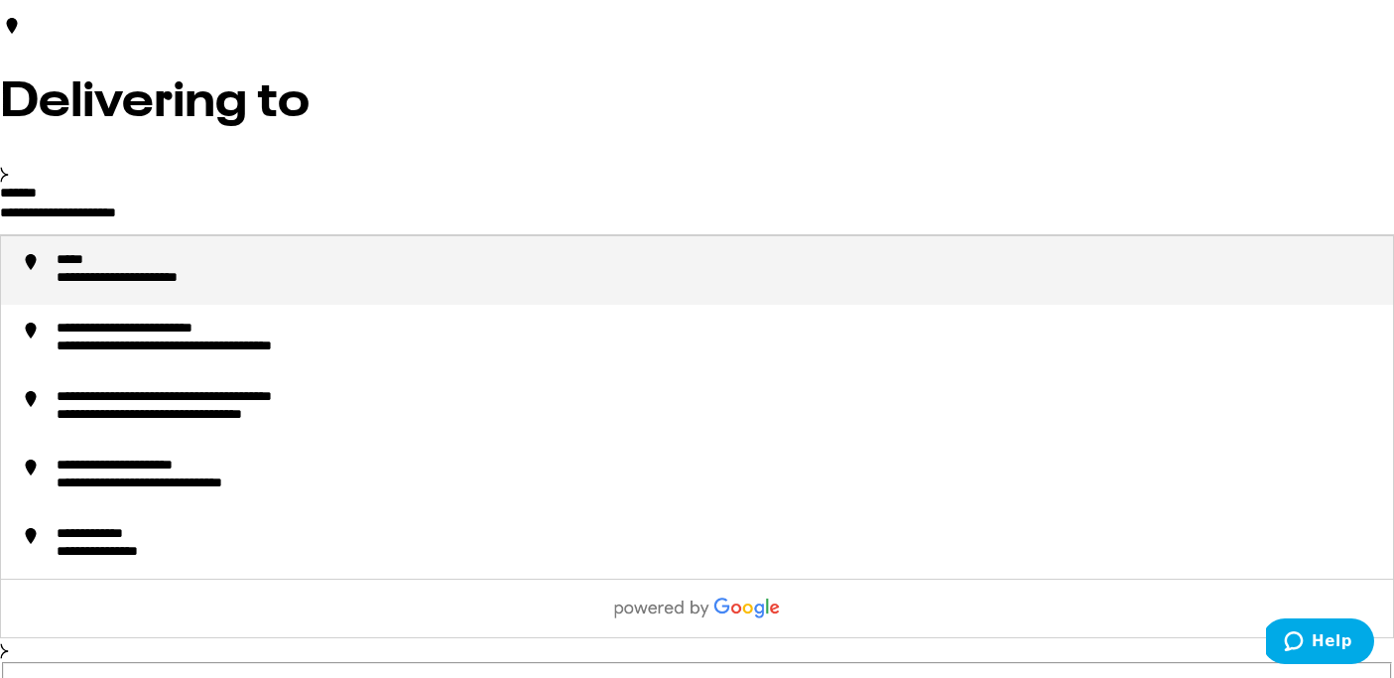
click at [333, 234] on input "**********" at bounding box center [697, 217] width 1394 height 34
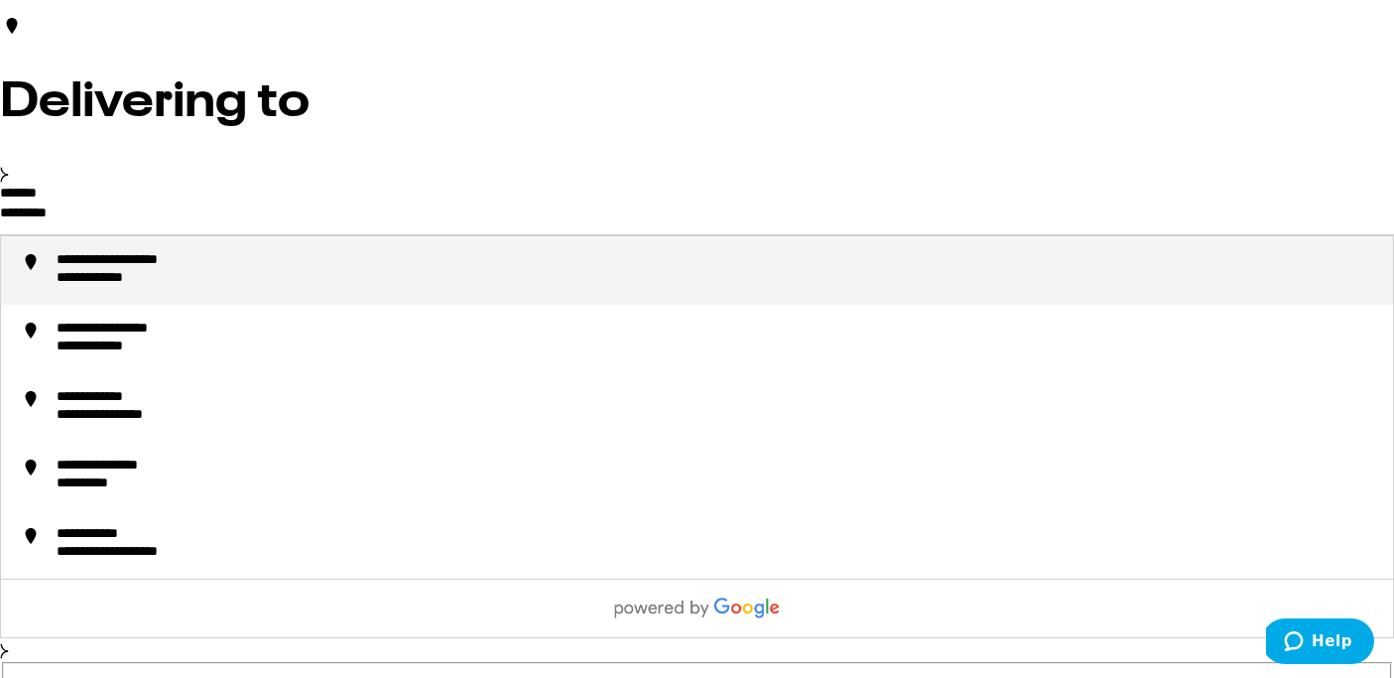
click at [351, 289] on div "**********" at bounding box center [717, 270] width 1321 height 37
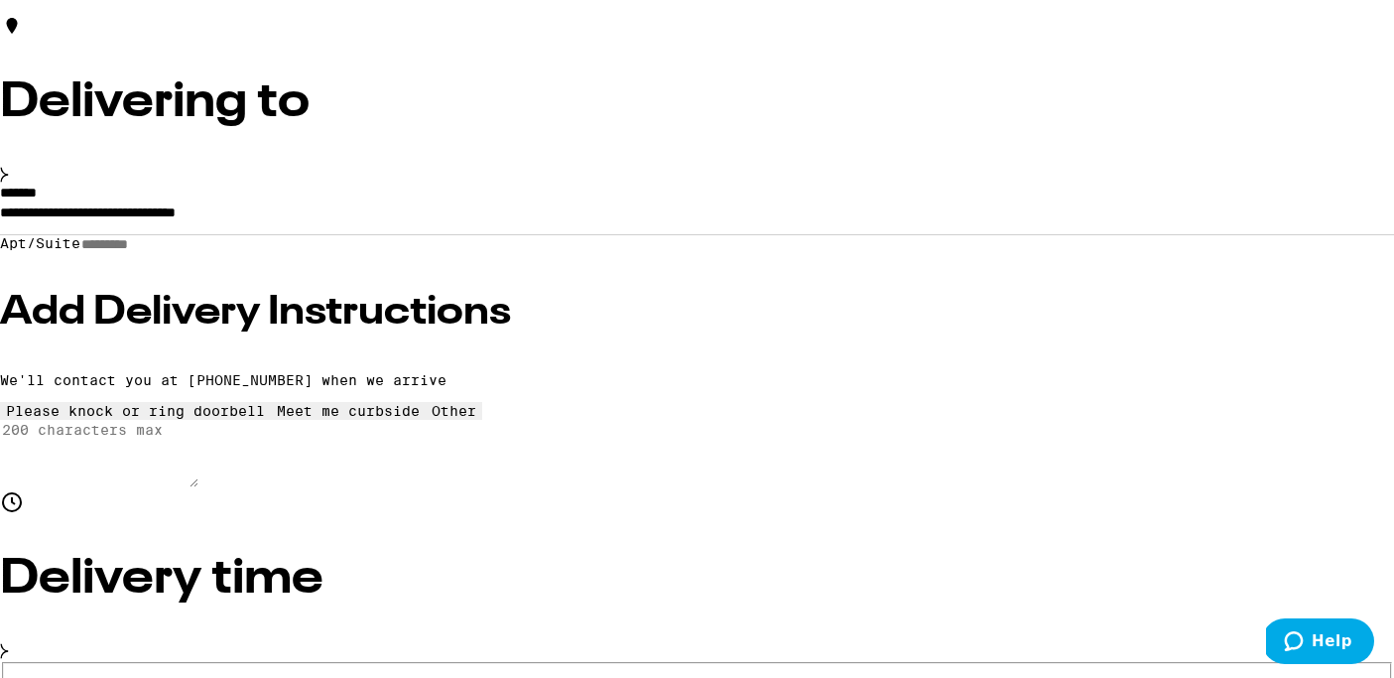
type input "**********"
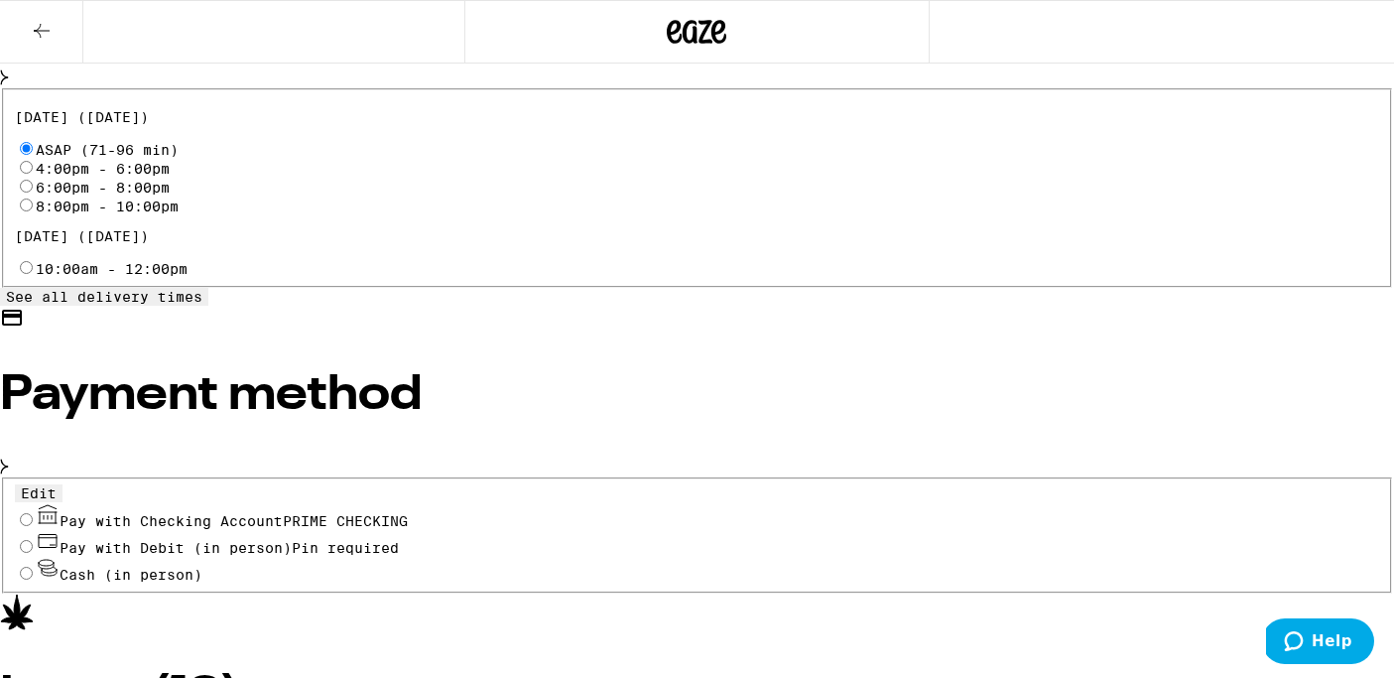
scroll to position [778, 0]
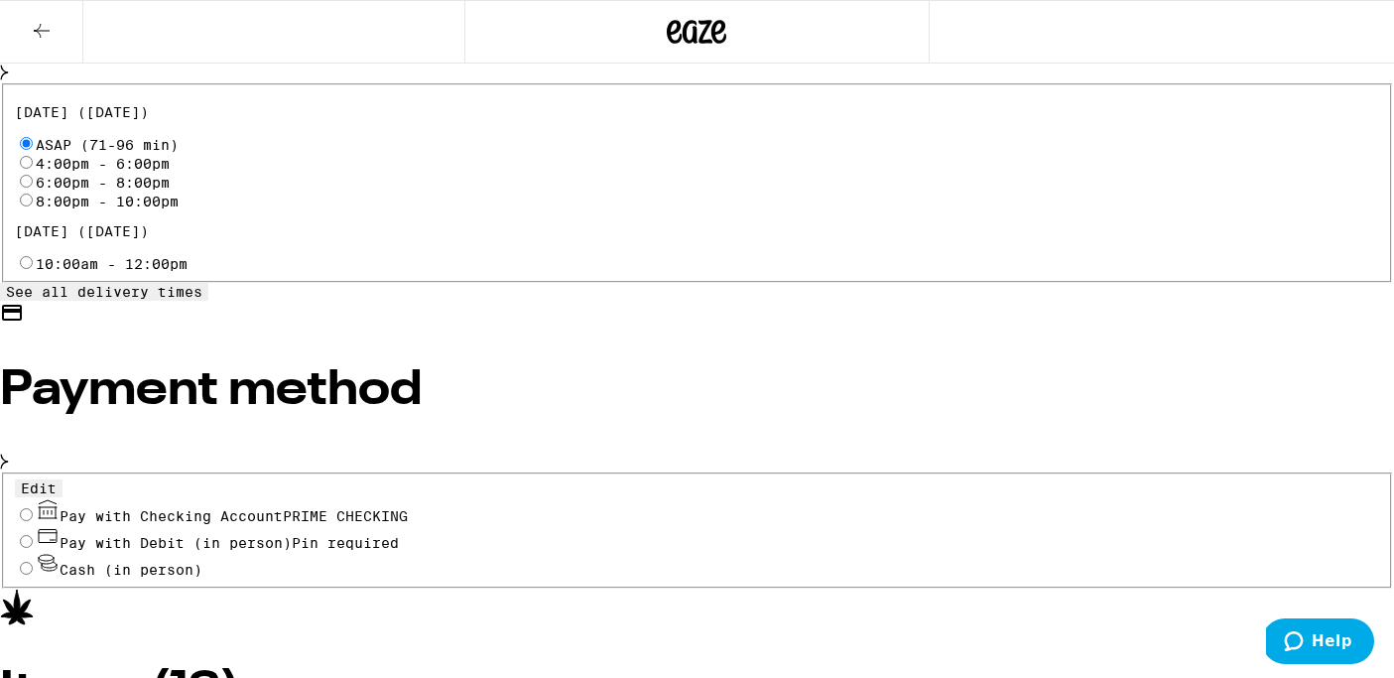
click at [33, 508] on input "Pay with Checking Account PRIME CHECKING" at bounding box center [26, 514] width 13 height 13
radio input "true"
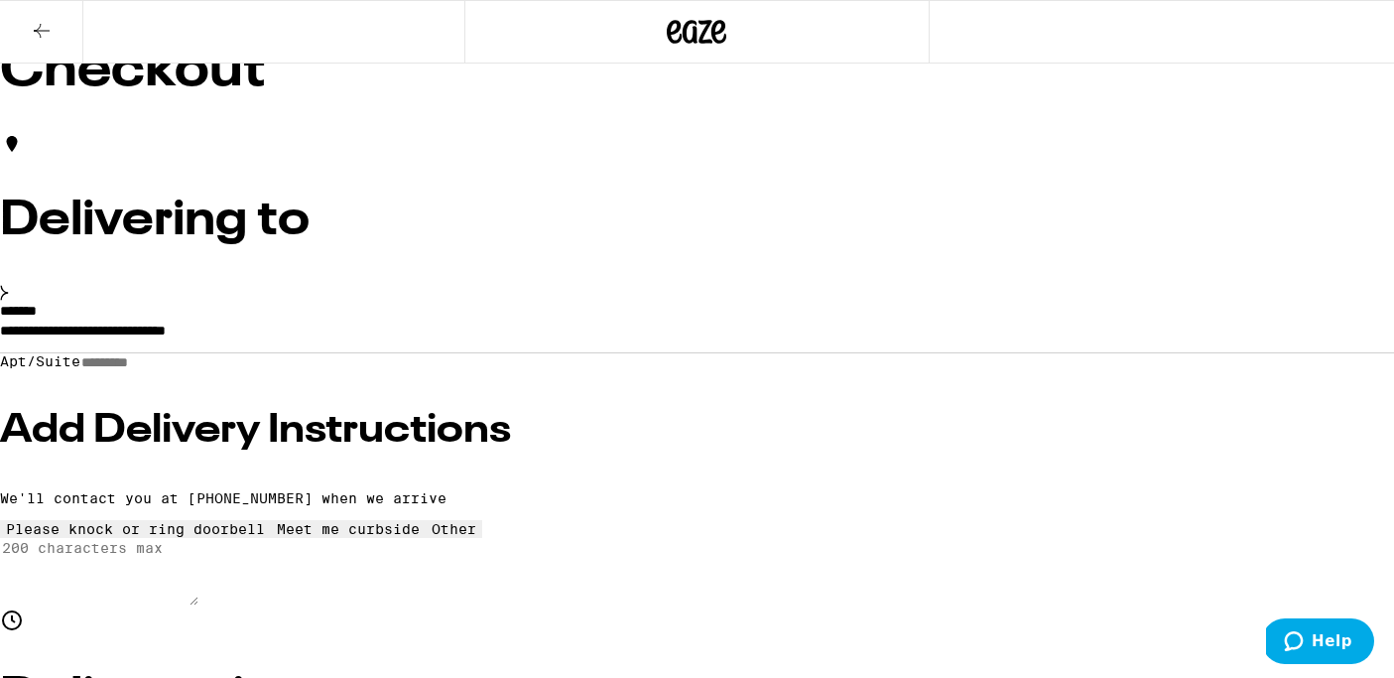
scroll to position [78, 0]
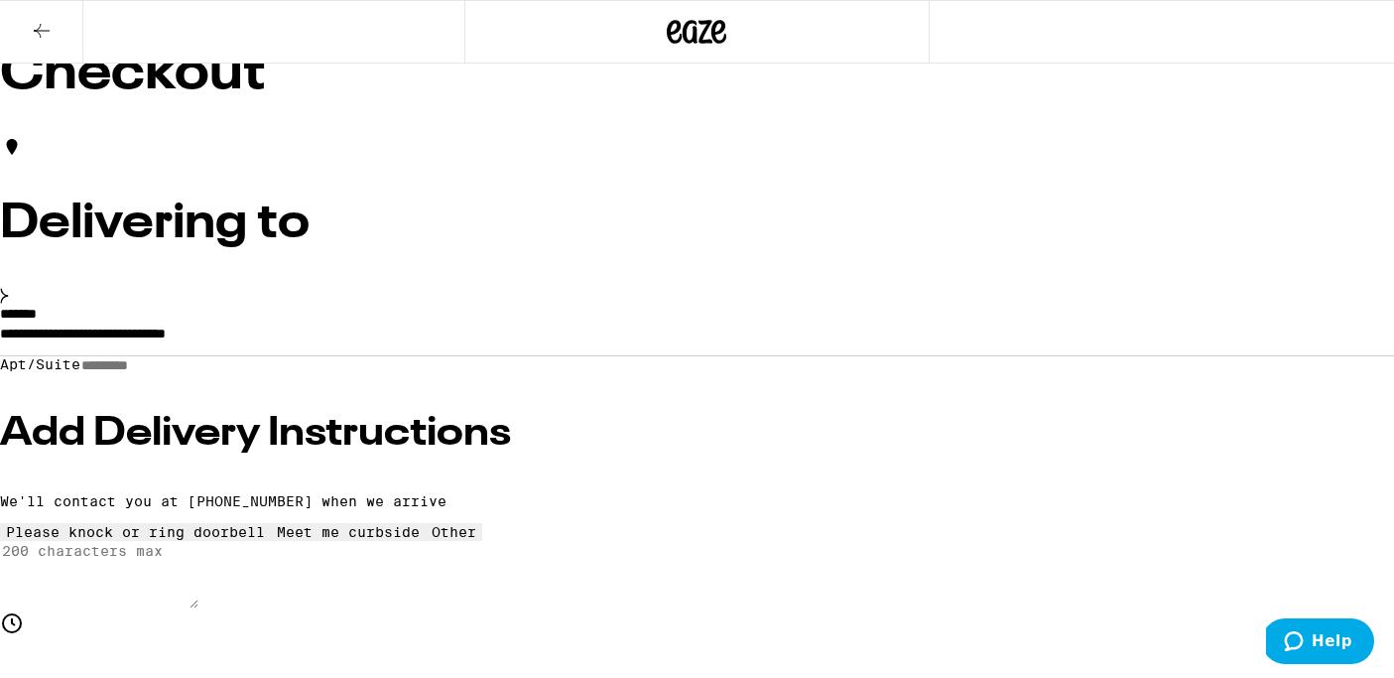
type input "20"
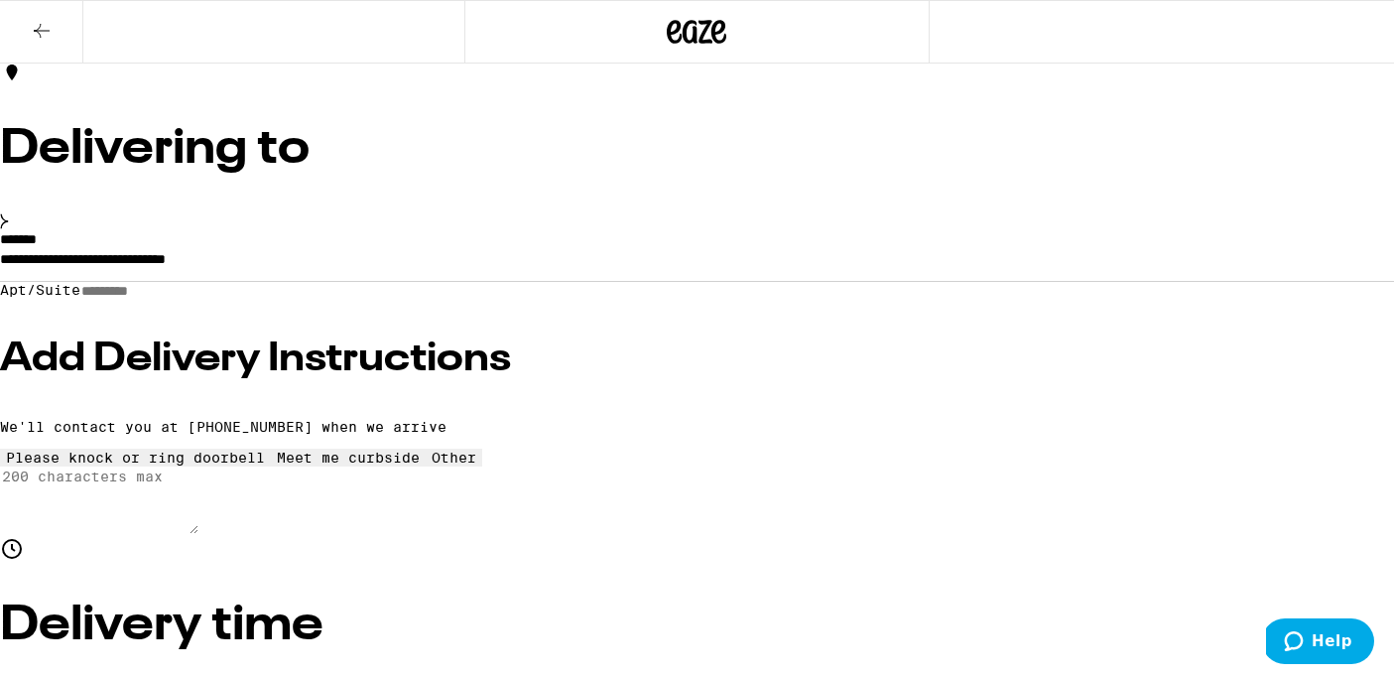
scroll to position [152, 0]
click at [49, 25] on icon at bounding box center [42, 31] width 24 height 24
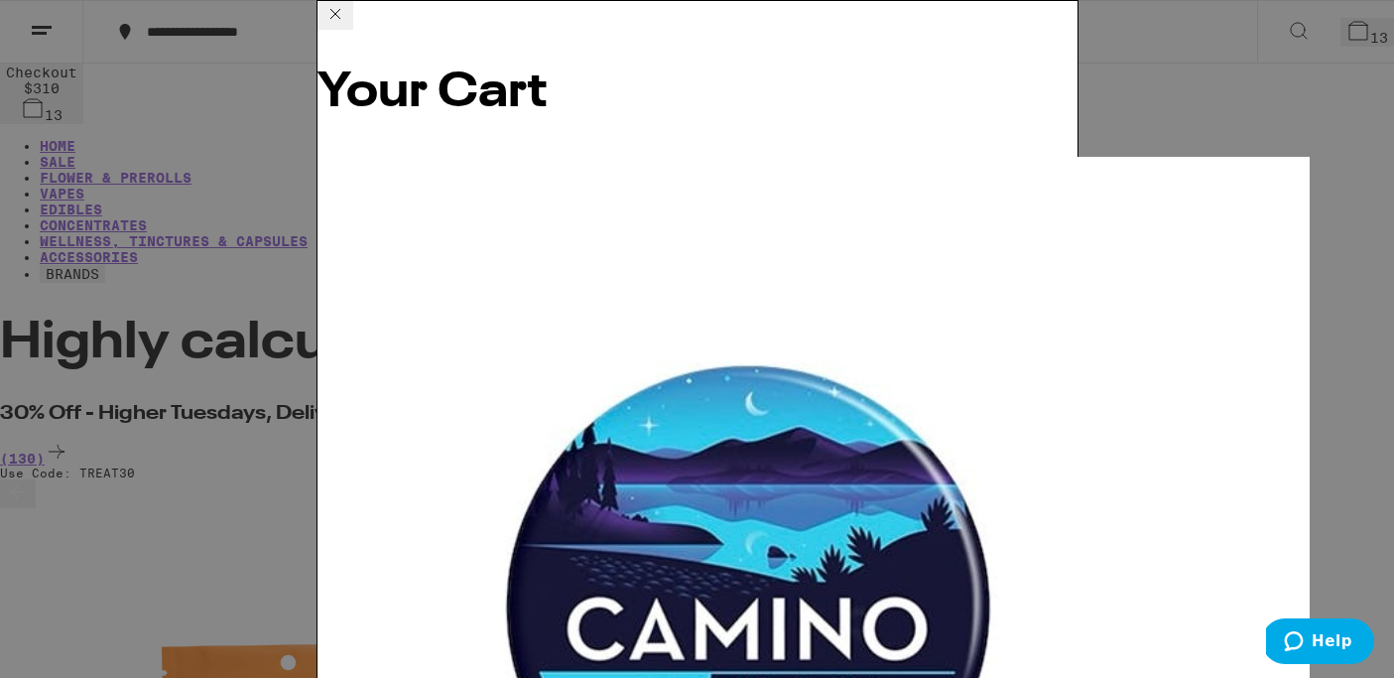
scroll to position [190, 0]
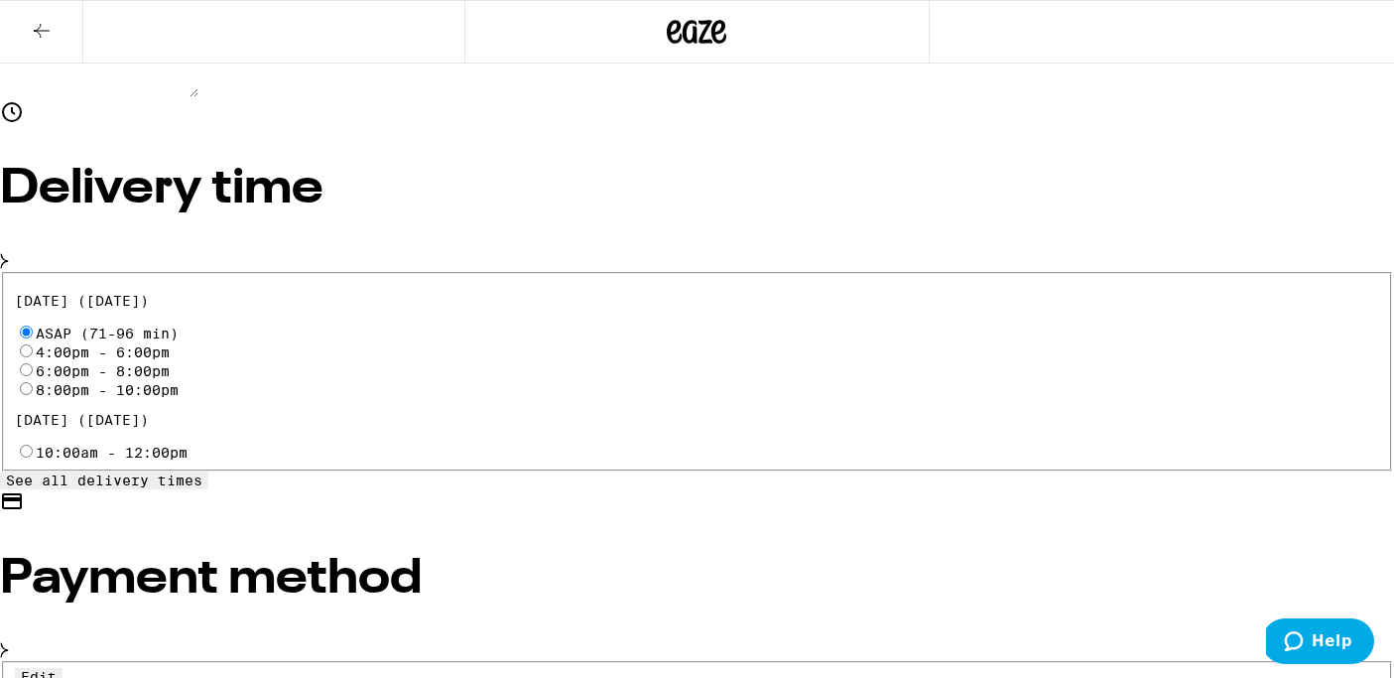
scroll to position [525, 0]
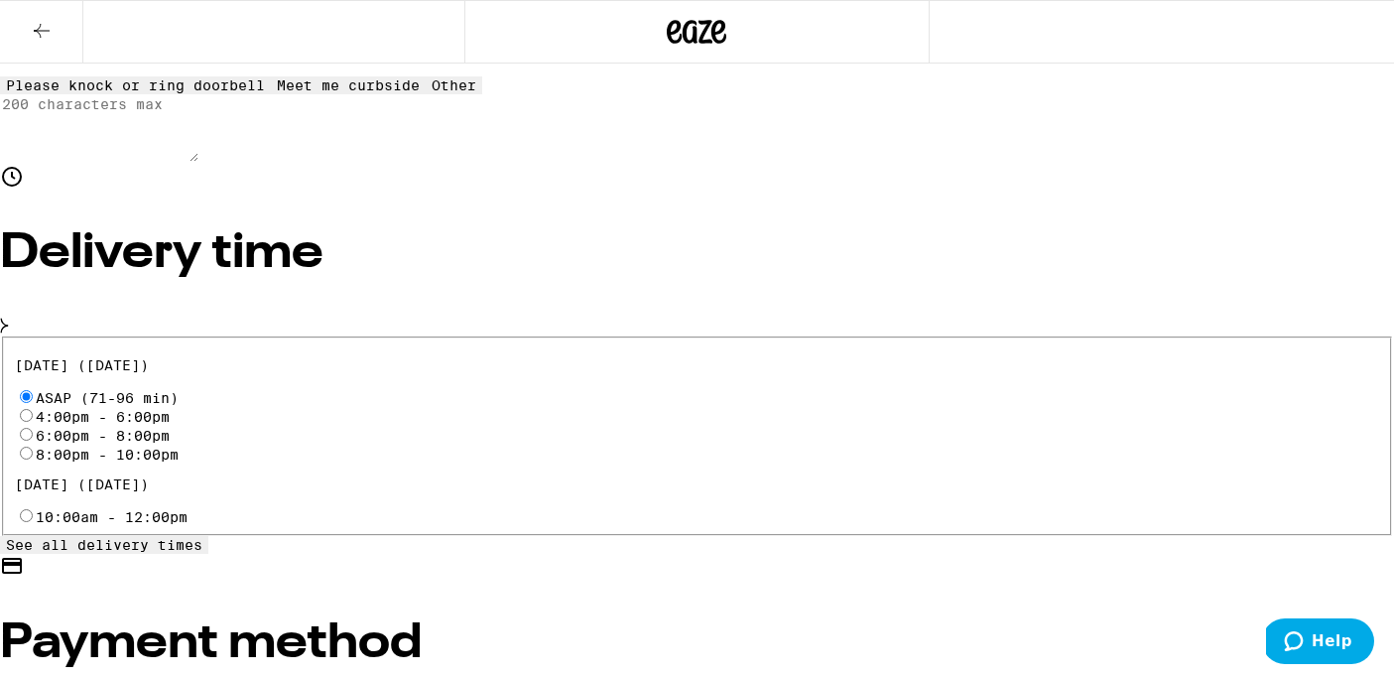
type input "20"
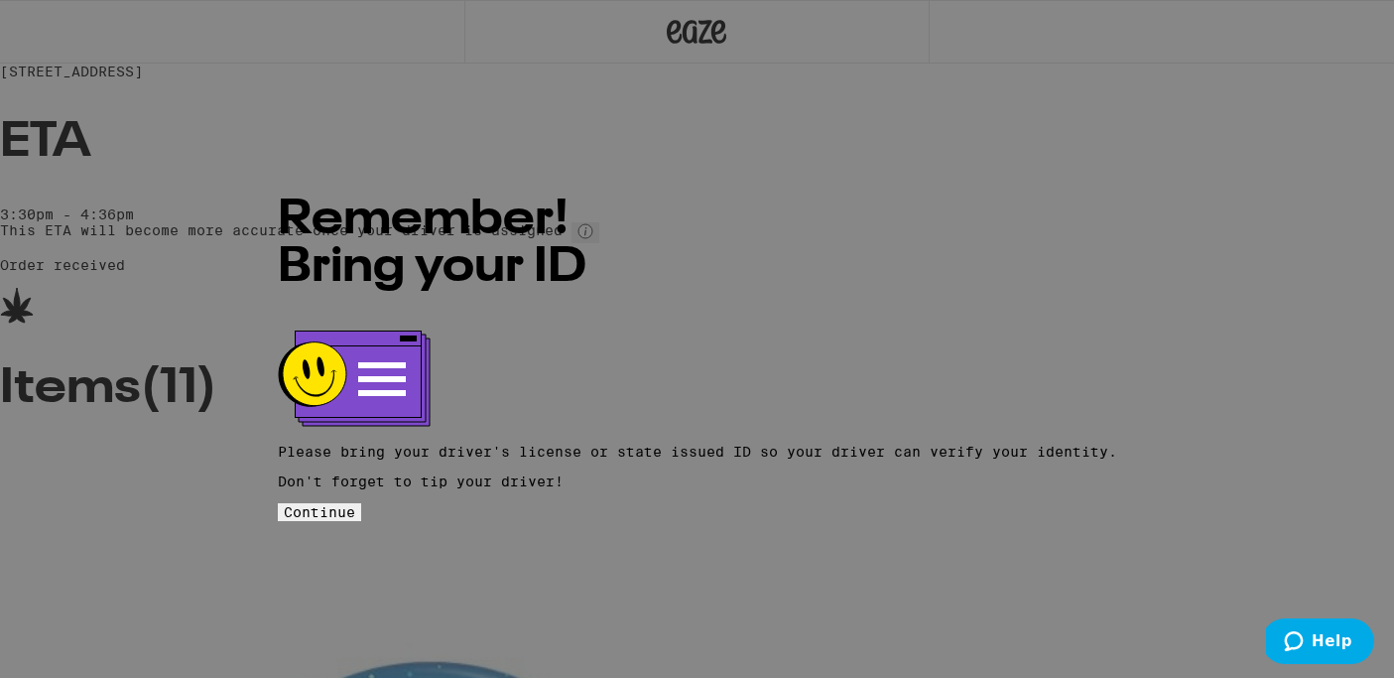
click at [355, 504] on span "Continue" at bounding box center [319, 512] width 71 height 16
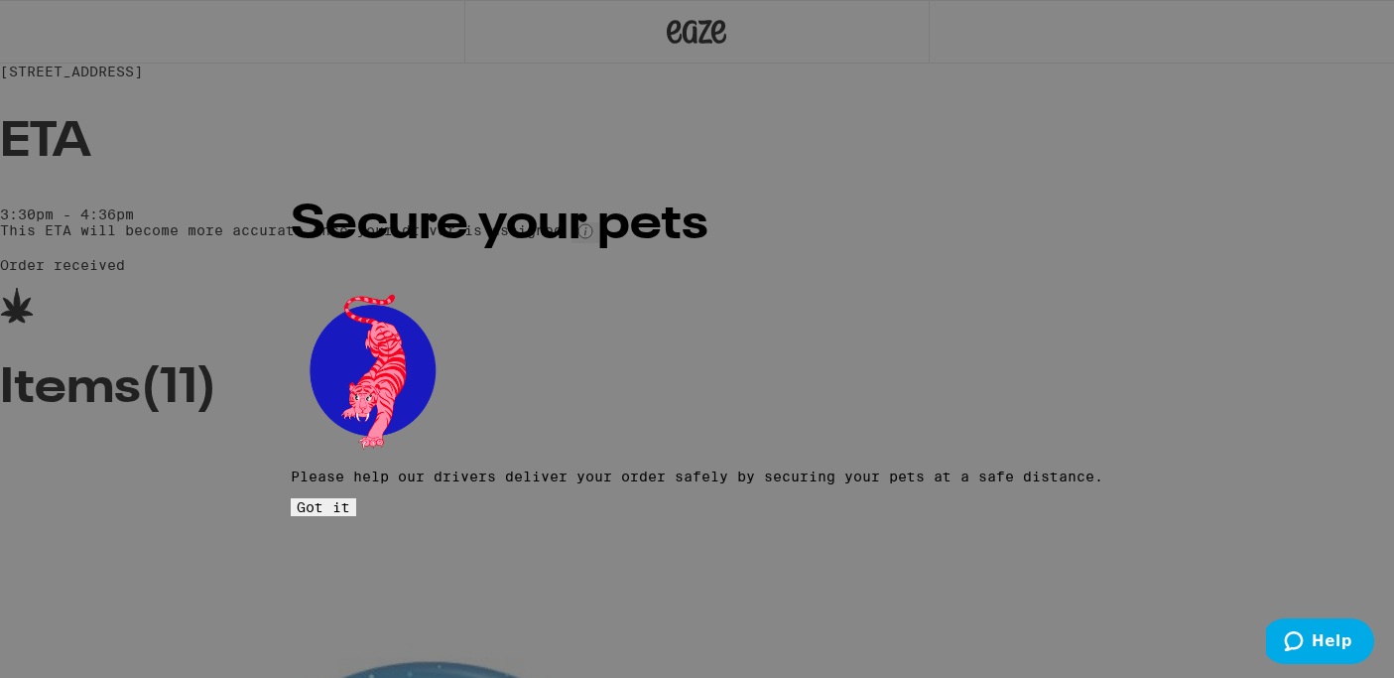
click at [350, 499] on span "Got it" at bounding box center [324, 507] width 54 height 16
